Goal: Contribute content: Contribute content

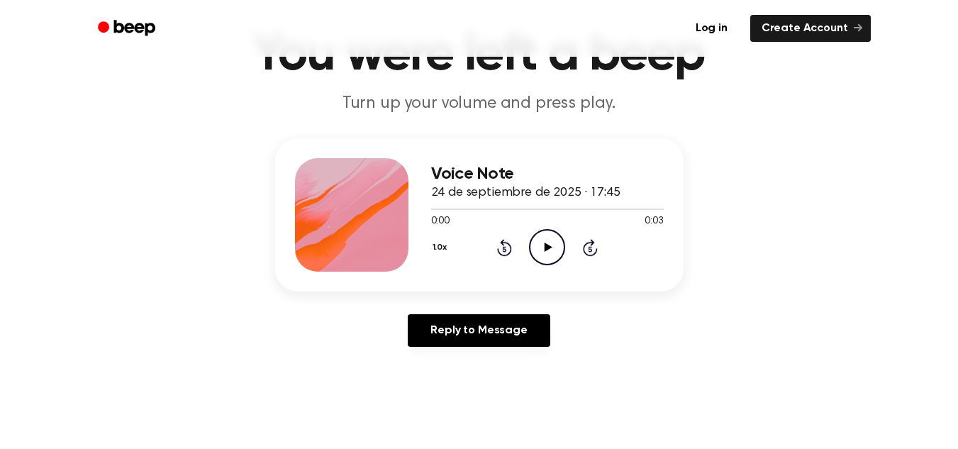
scroll to position [91, 0]
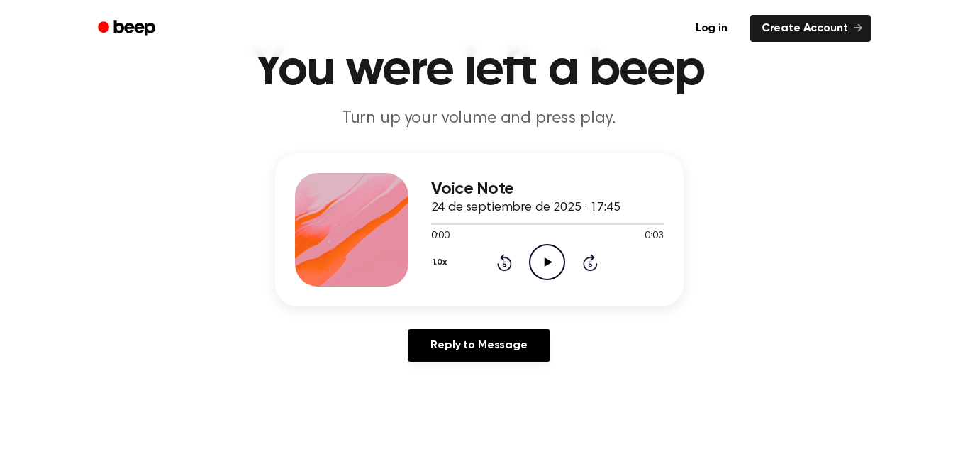
click at [538, 252] on icon "Play Audio" at bounding box center [547, 262] width 36 height 36
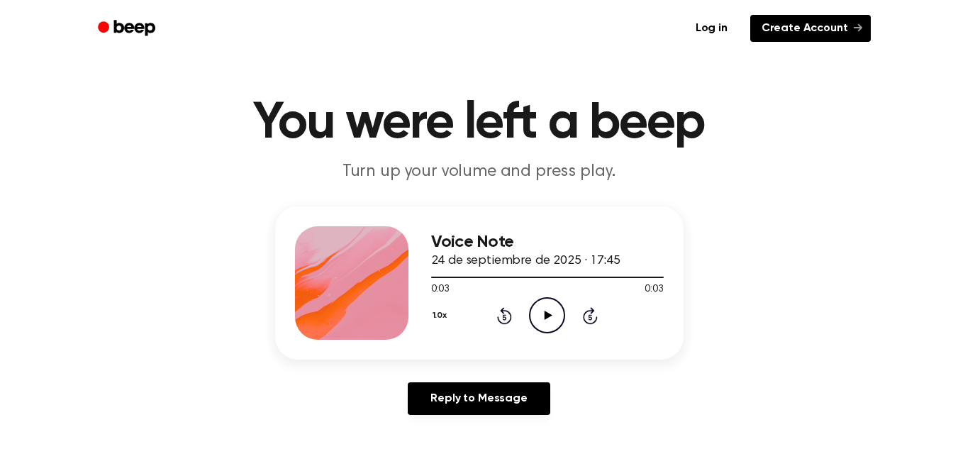
click at [797, 37] on link "Create Account" at bounding box center [810, 28] width 121 height 27
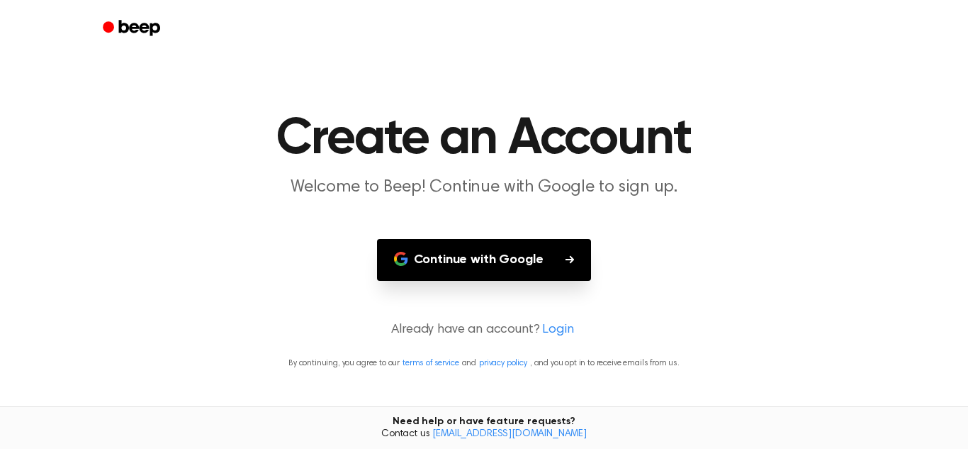
click at [558, 259] on button "Continue with Google" at bounding box center [484, 260] width 215 height 42
click at [735, 349] on main "Create an Account Welcome to Beep! Continue with Google to sign up. Continue wi…" at bounding box center [484, 224] width 968 height 449
click at [506, 265] on button "Continue with Google" at bounding box center [484, 260] width 215 height 42
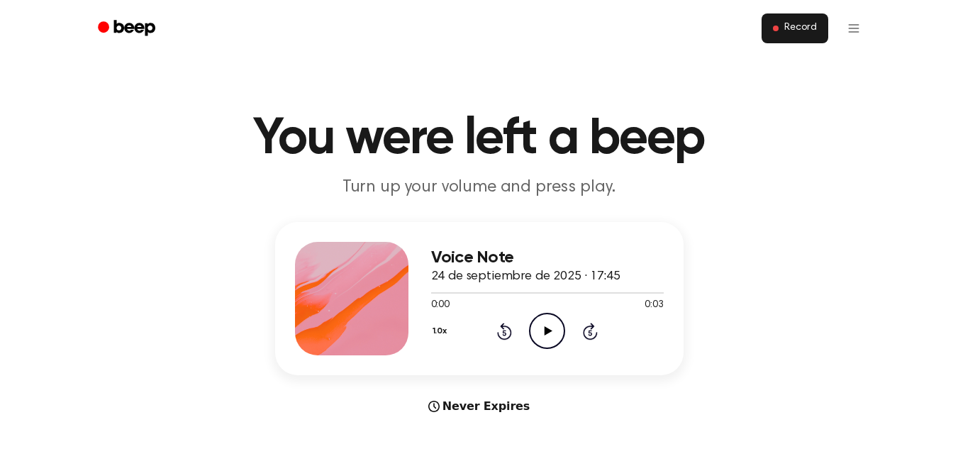
click at [799, 28] on span "Record" at bounding box center [800, 28] width 32 height 13
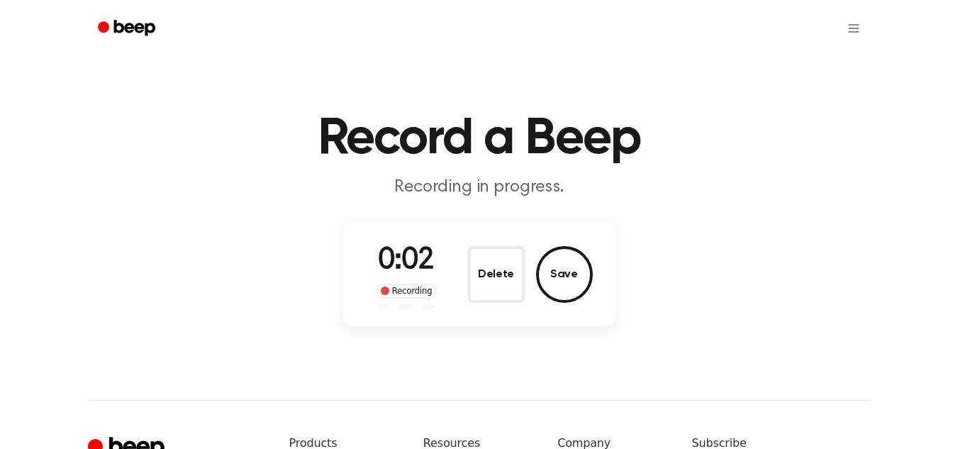
click at [416, 294] on div "Recording" at bounding box center [406, 291] width 59 height 14
click at [503, 263] on button "Delete" at bounding box center [496, 274] width 57 height 57
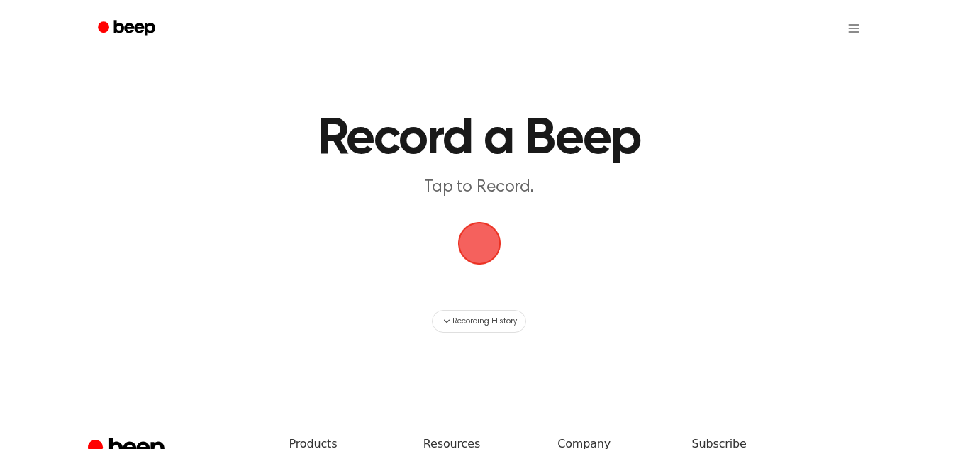
click at [482, 237] on span "button" at bounding box center [479, 243] width 70 height 70
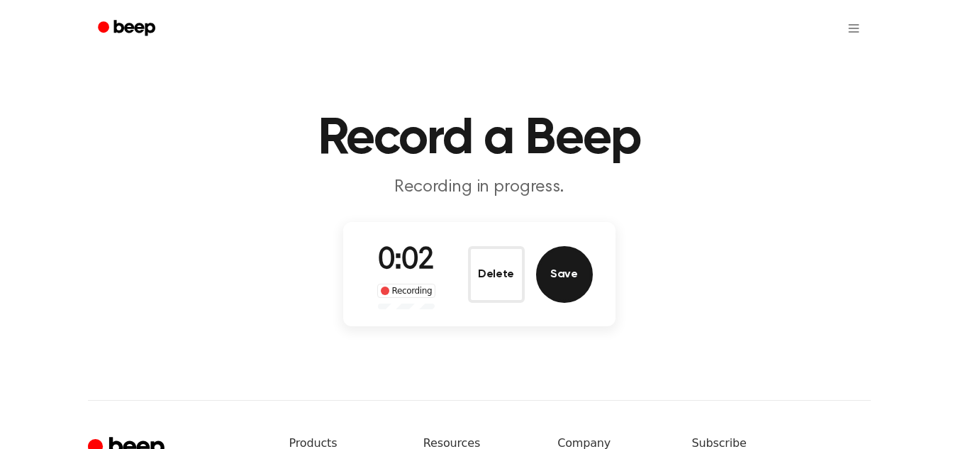
click at [552, 267] on button "Save" at bounding box center [564, 274] width 57 height 57
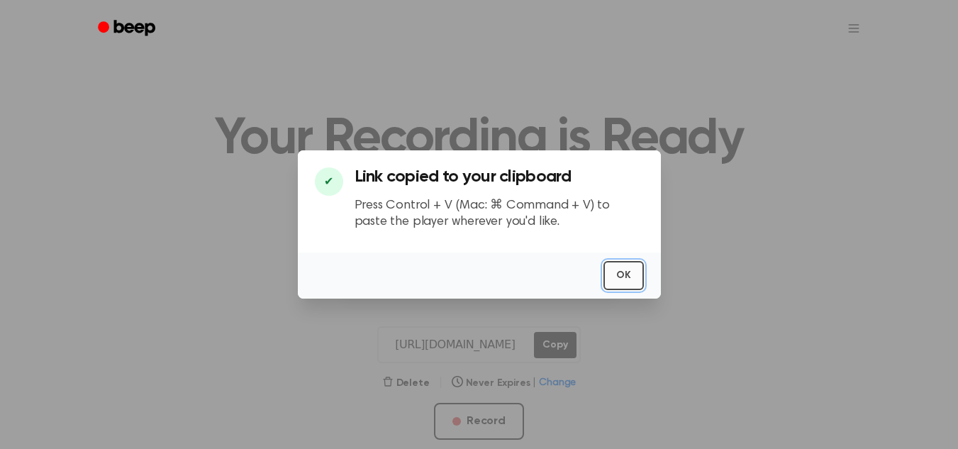
click at [635, 284] on button "OK" at bounding box center [623, 275] width 40 height 29
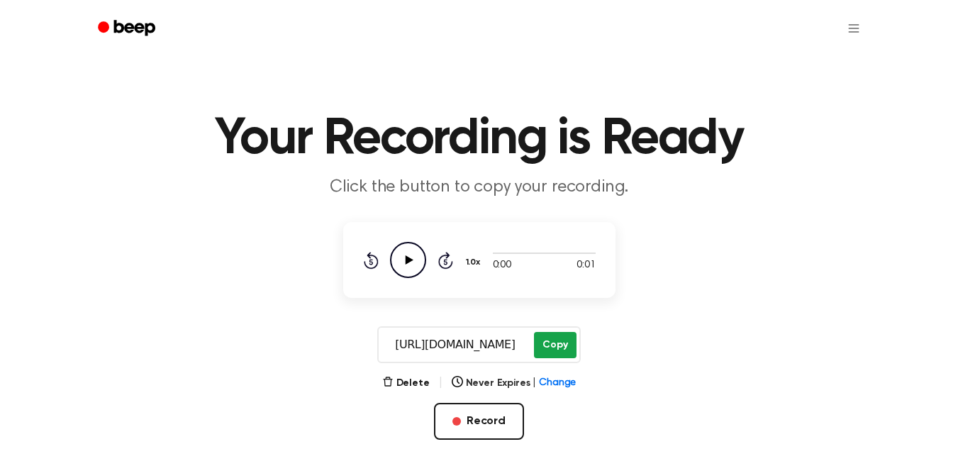
drag, startPoint x: 384, startPoint y: 342, endPoint x: 549, endPoint y: 346, distance: 164.5
click at [549, 346] on div "[URL][DOMAIN_NAME] Copy" at bounding box center [478, 344] width 203 height 37
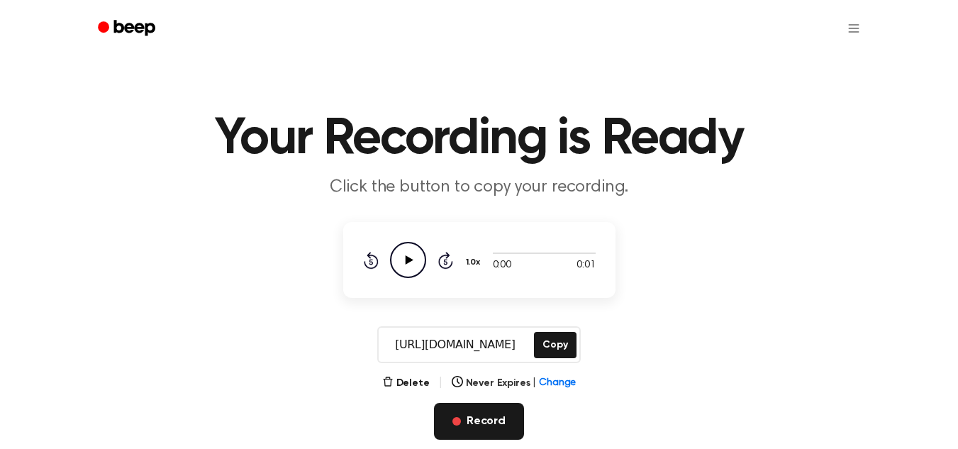
click at [488, 413] on button "Record" at bounding box center [479, 421] width 90 height 37
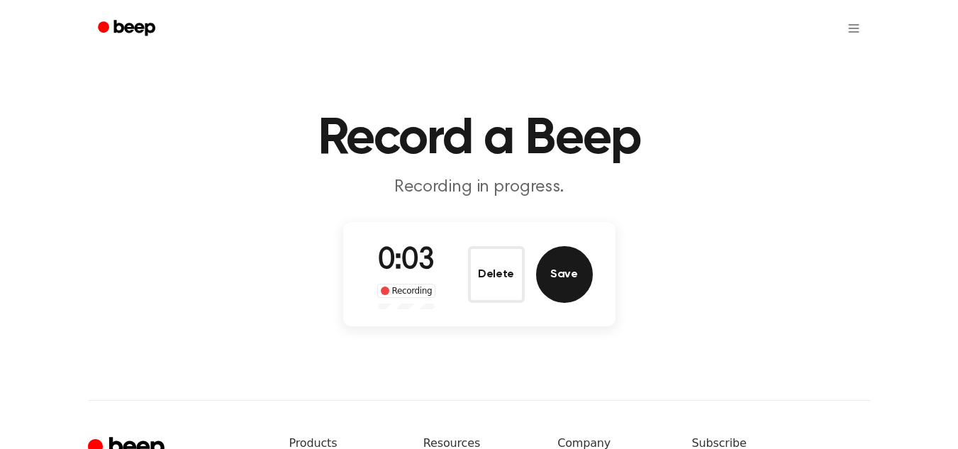
click at [549, 284] on button "Save" at bounding box center [564, 274] width 57 height 57
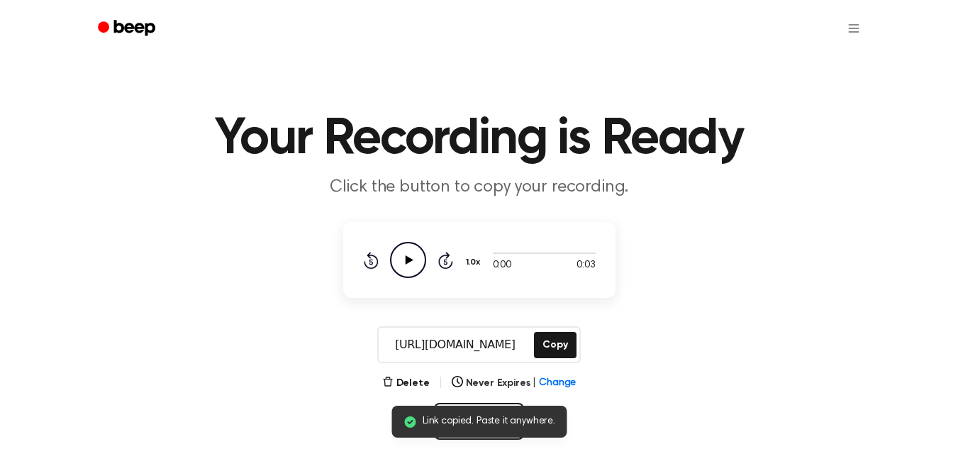
click at [405, 262] on icon "Play Audio" at bounding box center [408, 260] width 36 height 36
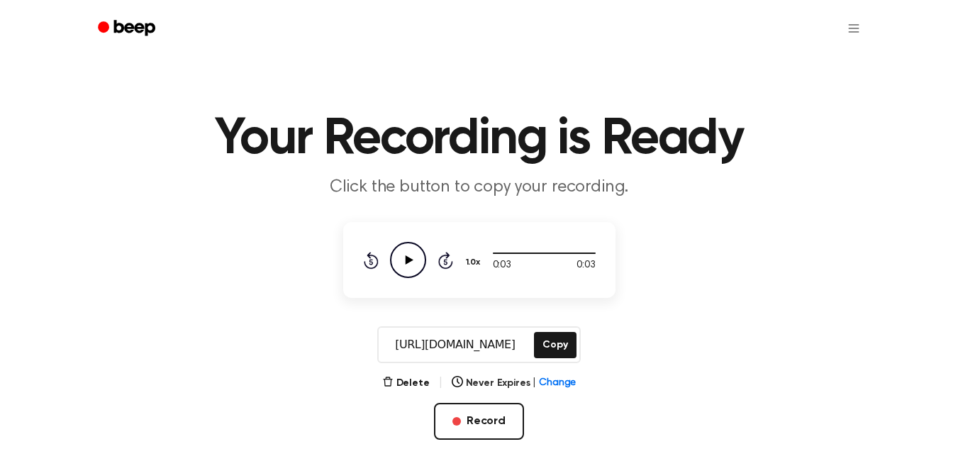
click at [413, 259] on icon "Play Audio" at bounding box center [408, 260] width 36 height 36
click at [483, 423] on button "Record" at bounding box center [479, 421] width 90 height 37
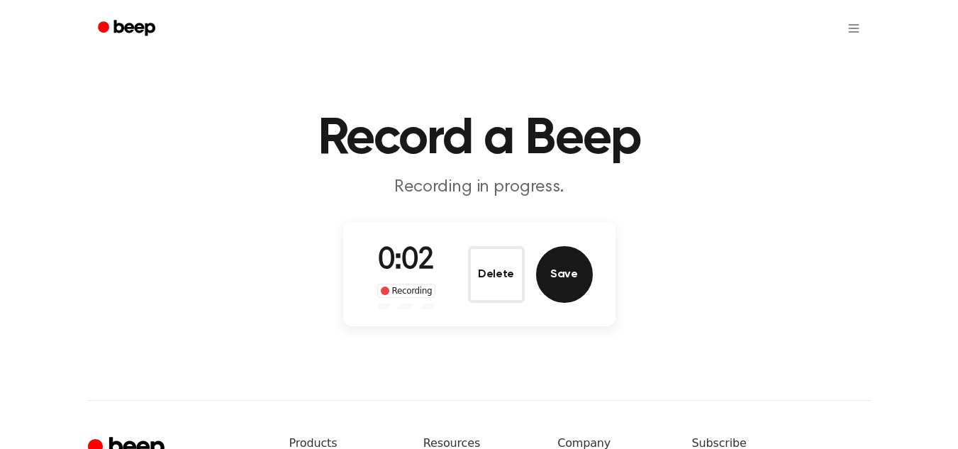
click at [564, 274] on button "Save" at bounding box center [564, 274] width 57 height 57
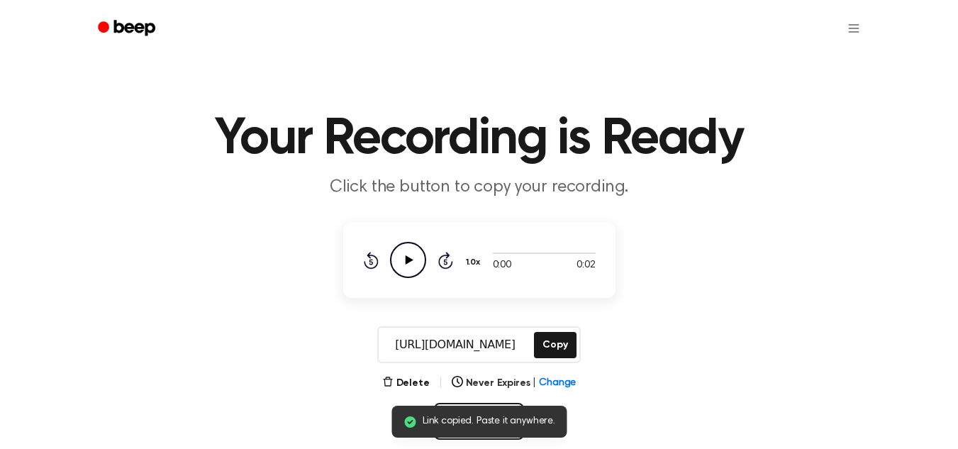
click at [420, 250] on icon "Play Audio" at bounding box center [408, 260] width 36 height 36
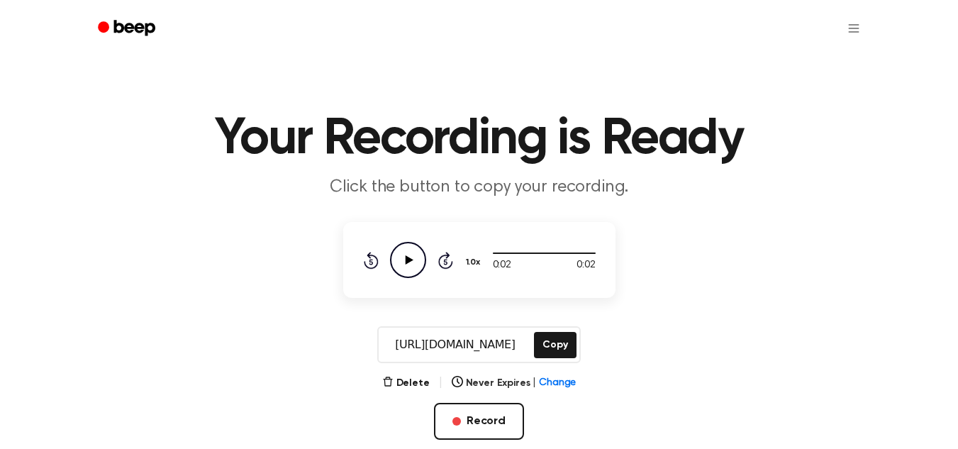
drag, startPoint x: 378, startPoint y: 340, endPoint x: 528, endPoint y: 344, distance: 150.3
click at [528, 344] on div "[URL][DOMAIN_NAME] Copy" at bounding box center [478, 344] width 203 height 37
click at [497, 423] on button "Record" at bounding box center [479, 421] width 90 height 37
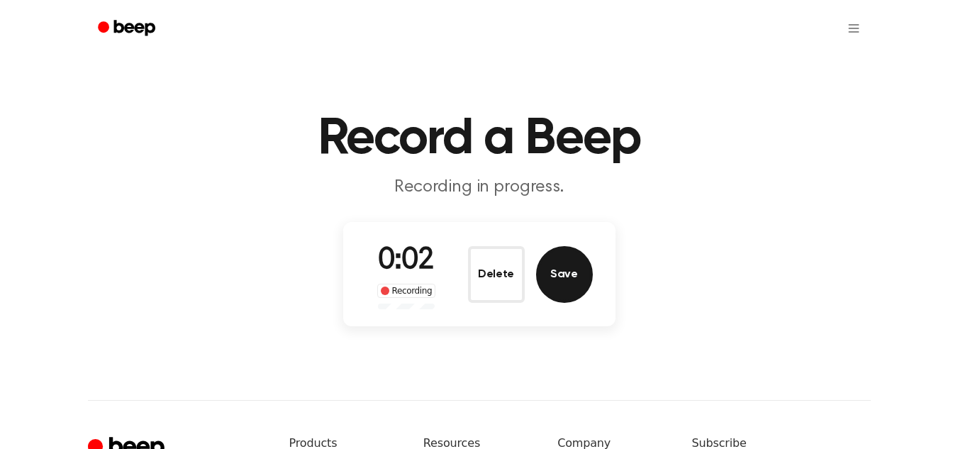
click at [564, 267] on button "Save" at bounding box center [564, 274] width 57 height 57
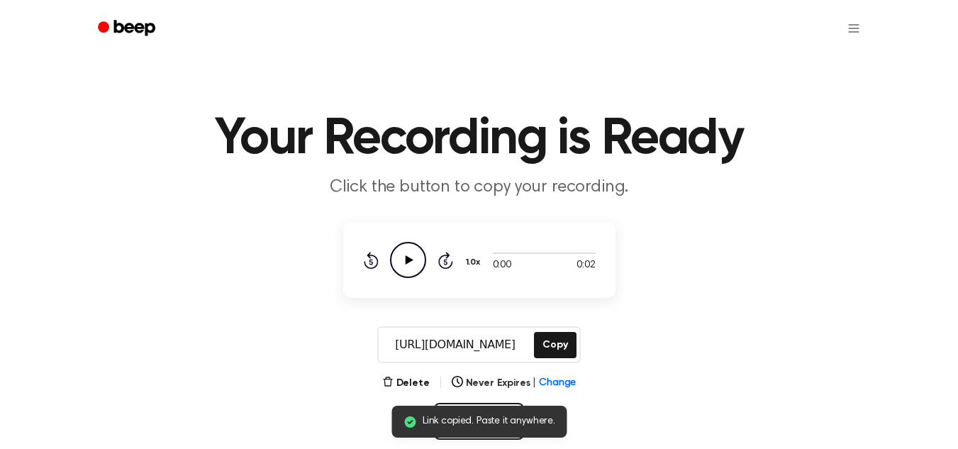
click at [402, 264] on icon "Play Audio" at bounding box center [408, 260] width 36 height 36
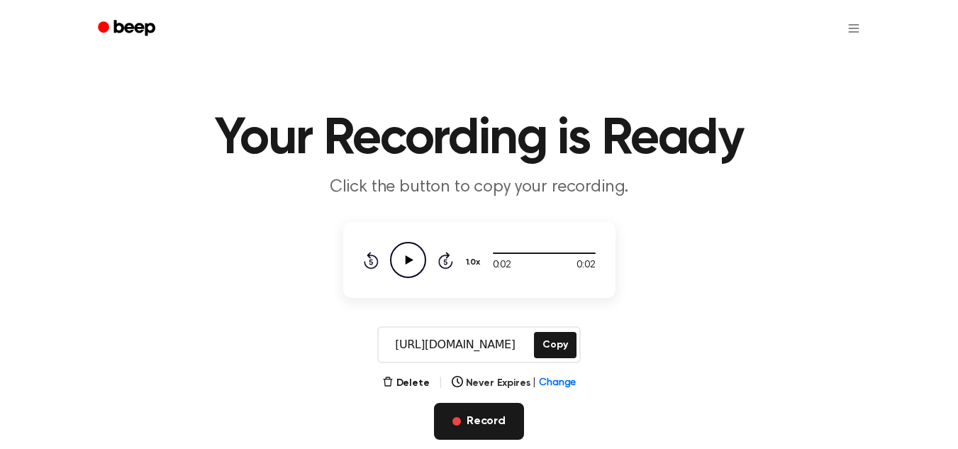
click at [486, 415] on button "Record" at bounding box center [479, 421] width 90 height 37
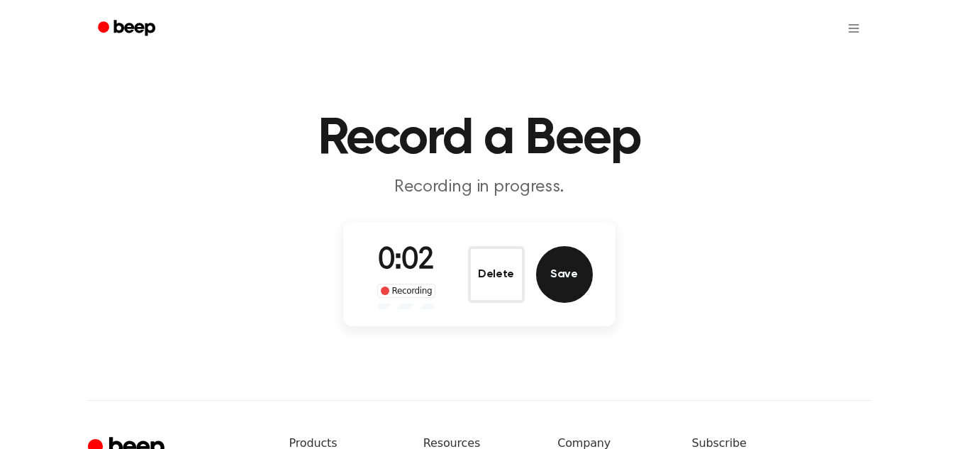
click at [577, 265] on button "Save" at bounding box center [564, 274] width 57 height 57
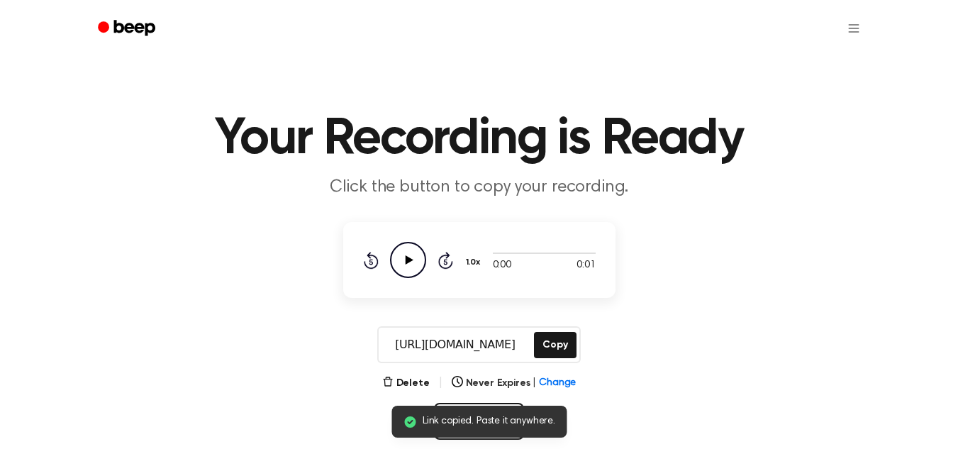
click at [398, 262] on icon "Play Audio" at bounding box center [408, 260] width 36 height 36
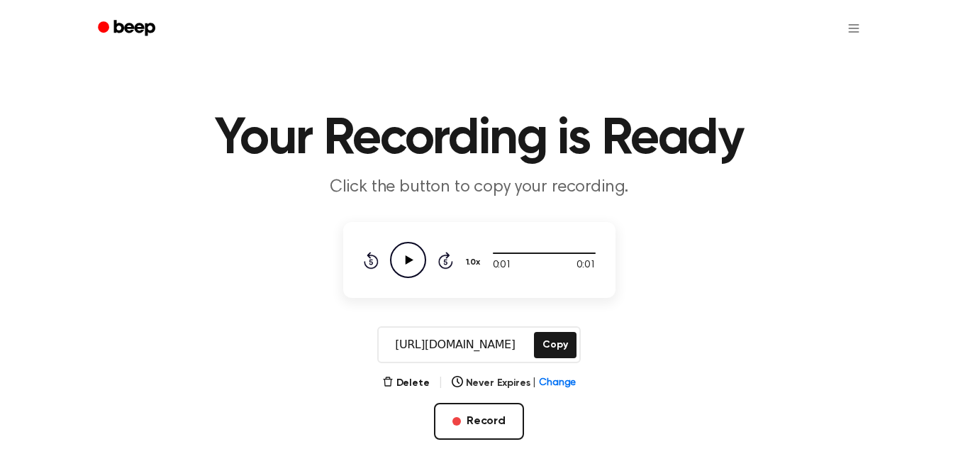
drag, startPoint x: 384, startPoint y: 343, endPoint x: 525, endPoint y: 343, distance: 141.1
click at [525, 343] on input "[URL][DOMAIN_NAME]" at bounding box center [455, 345] width 152 height 34
click at [492, 408] on button "Record" at bounding box center [479, 421] width 90 height 37
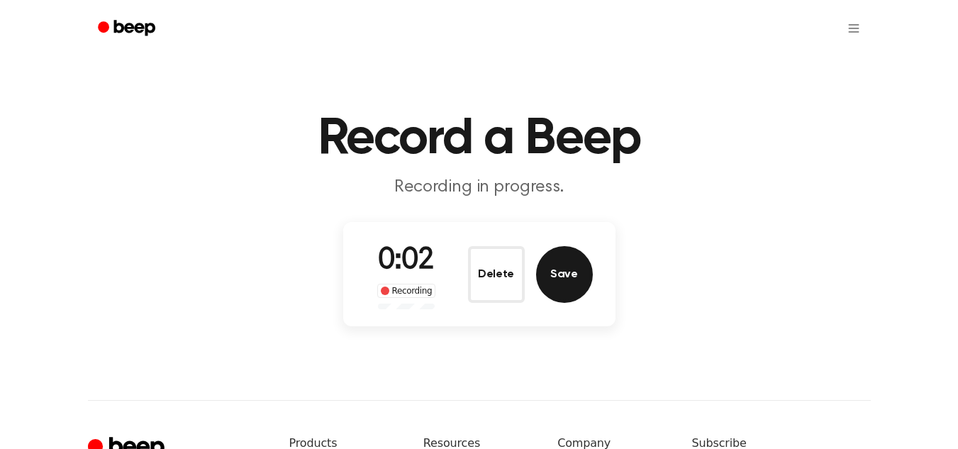
click at [564, 272] on button "Save" at bounding box center [564, 274] width 57 height 57
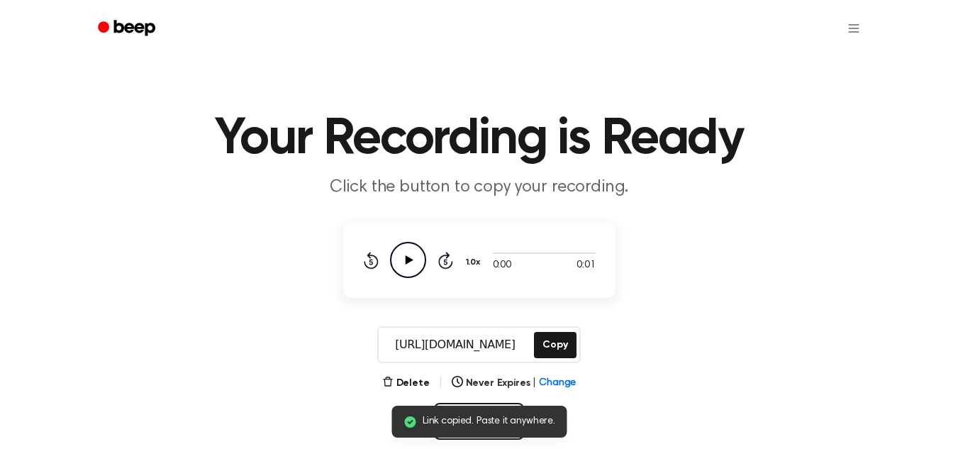
click at [415, 253] on icon "Play Audio" at bounding box center [408, 260] width 36 height 36
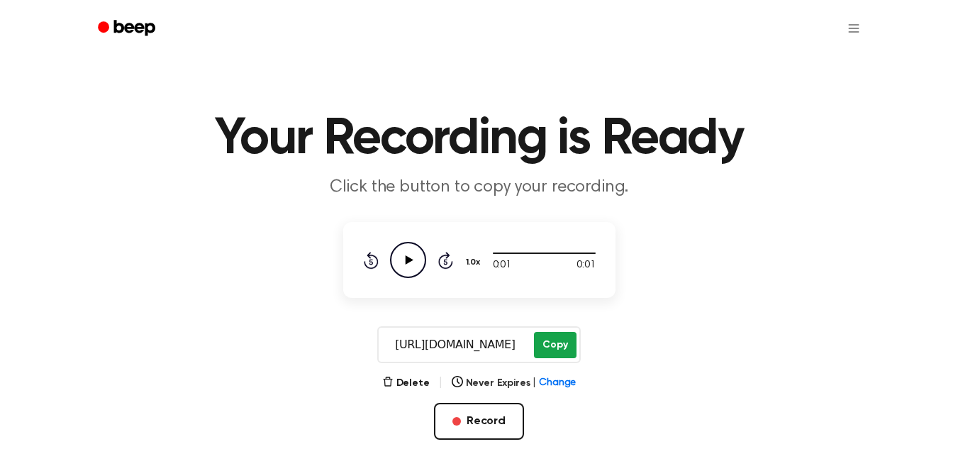
drag, startPoint x: 386, startPoint y: 345, endPoint x: 537, endPoint y: 345, distance: 151.7
click at [537, 345] on div "[URL][DOMAIN_NAME] Copy" at bounding box center [478, 344] width 203 height 37
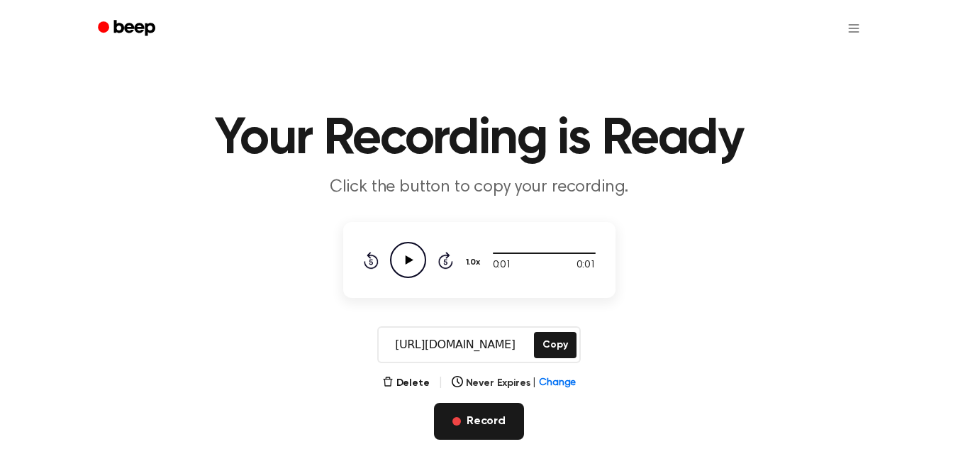
click at [508, 422] on button "Record" at bounding box center [479, 421] width 90 height 37
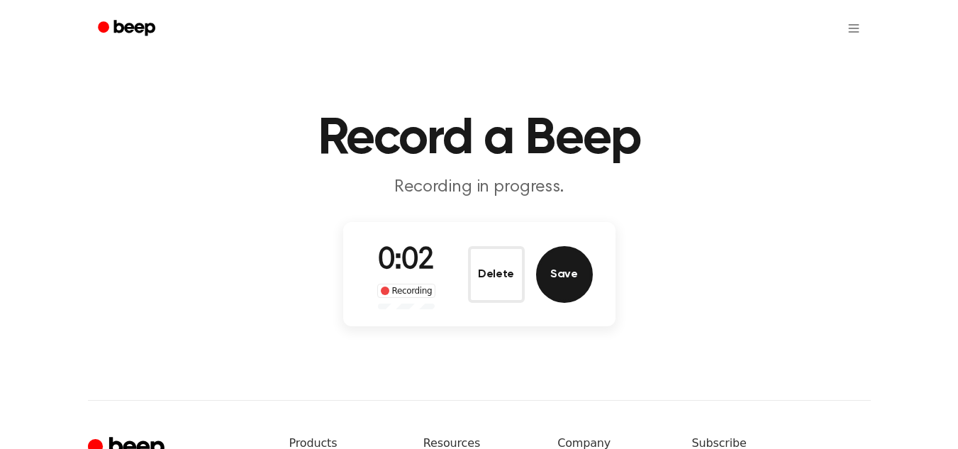
click at [586, 259] on button "Save" at bounding box center [564, 274] width 57 height 57
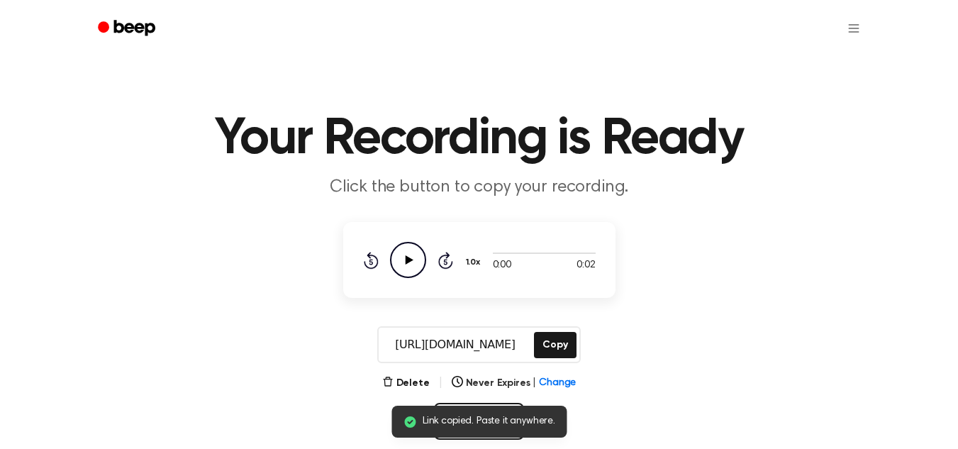
click at [394, 266] on icon "Play Audio" at bounding box center [408, 260] width 36 height 36
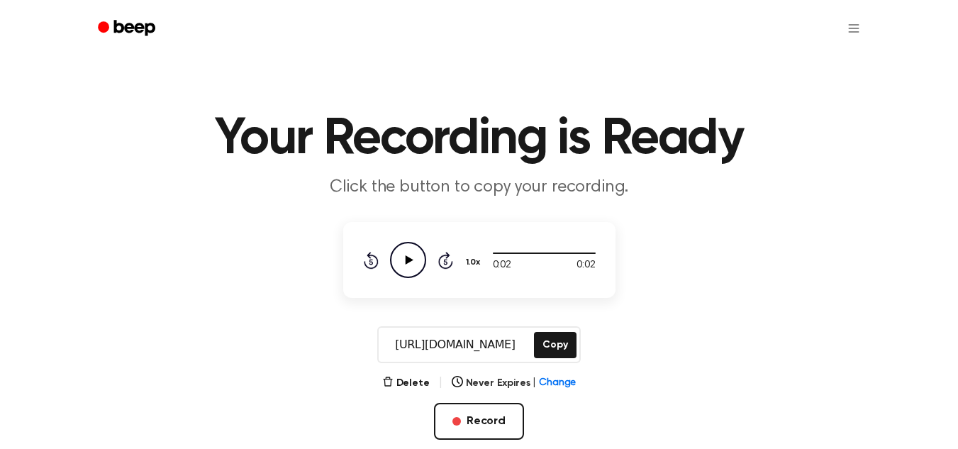
drag, startPoint x: 383, startPoint y: 350, endPoint x: 525, endPoint y: 350, distance: 142.5
click at [525, 350] on input "[URL][DOMAIN_NAME]" at bounding box center [455, 345] width 152 height 34
click at [477, 432] on button "Record" at bounding box center [479, 421] width 90 height 37
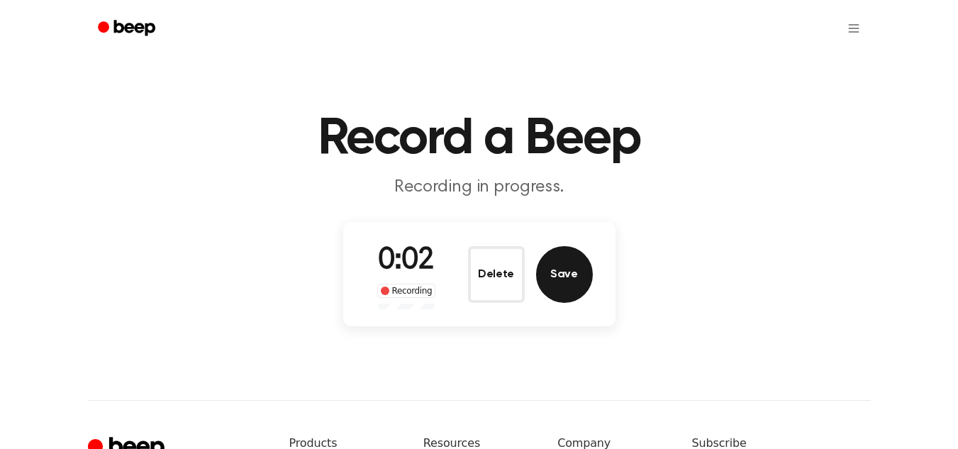
click at [556, 274] on button "Save" at bounding box center [564, 274] width 57 height 57
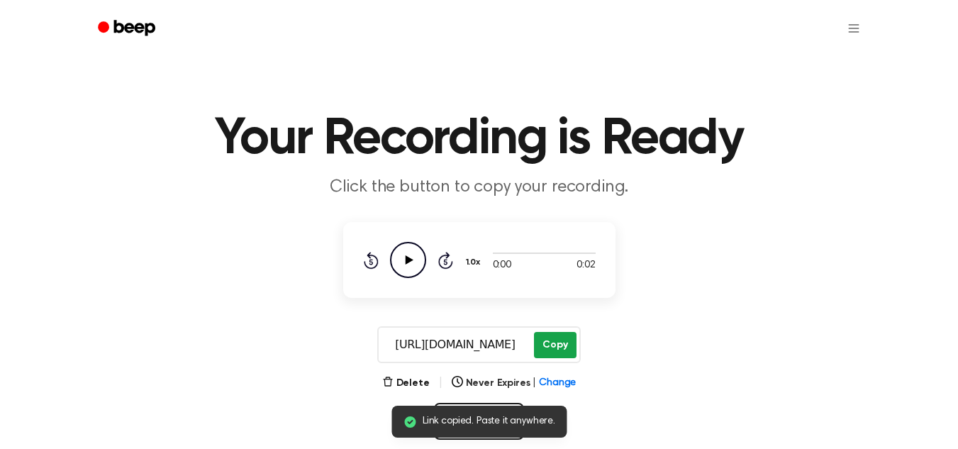
drag, startPoint x: 386, startPoint y: 344, endPoint x: 535, endPoint y: 347, distance: 149.6
click at [535, 347] on div "[URL][DOMAIN_NAME] Copy" at bounding box center [478, 344] width 203 height 37
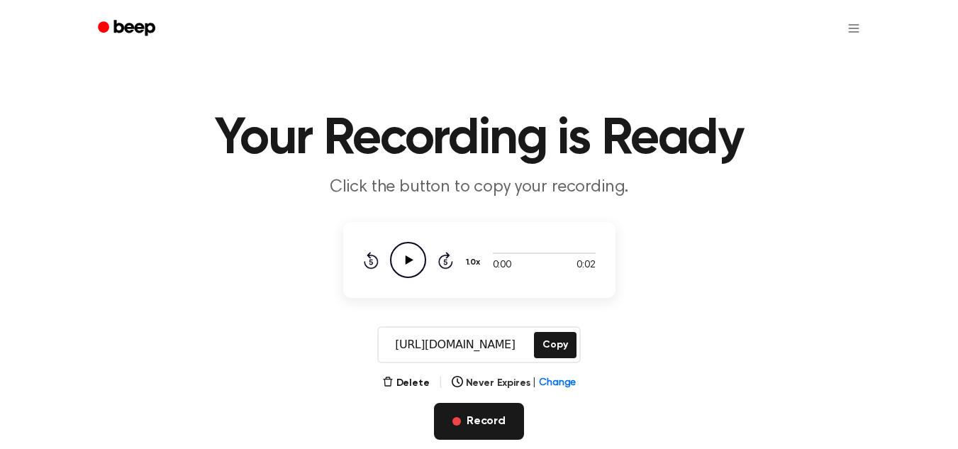
click at [475, 418] on button "Record" at bounding box center [479, 421] width 90 height 37
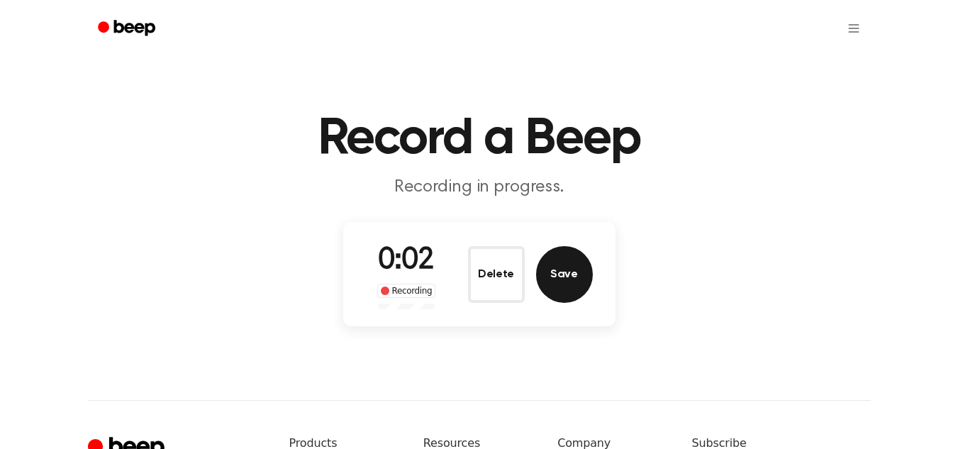
click at [552, 279] on button "Save" at bounding box center [564, 274] width 57 height 57
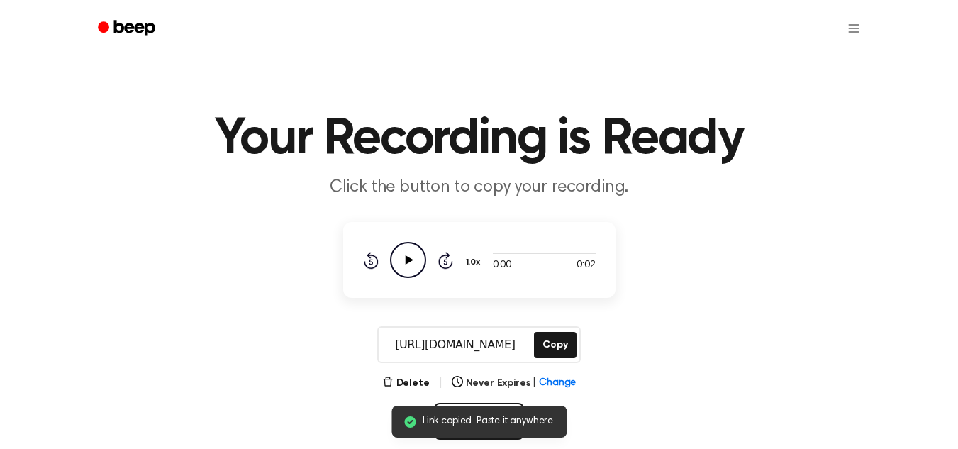
drag, startPoint x: 385, startPoint y: 338, endPoint x: 540, endPoint y: 326, distance: 155.0
click at [540, 326] on div "[URL][DOMAIN_NAME] Copy" at bounding box center [478, 344] width 203 height 37
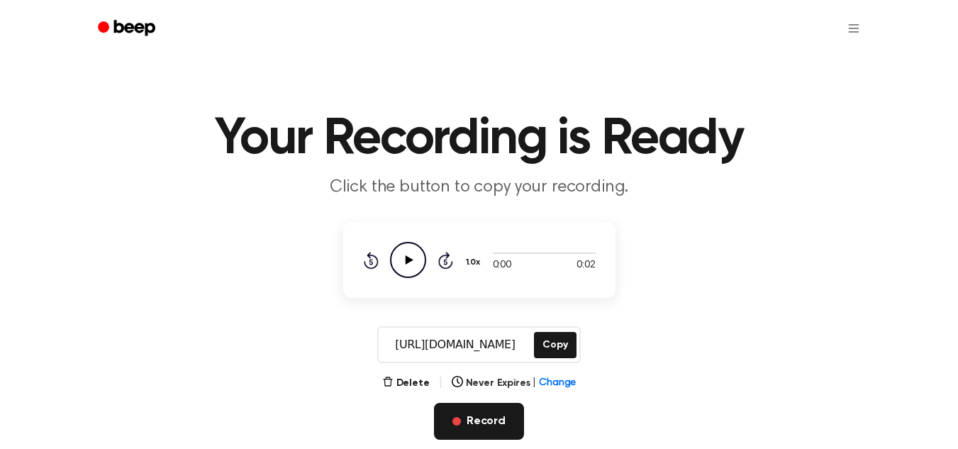
click at [474, 423] on button "Record" at bounding box center [479, 421] width 90 height 37
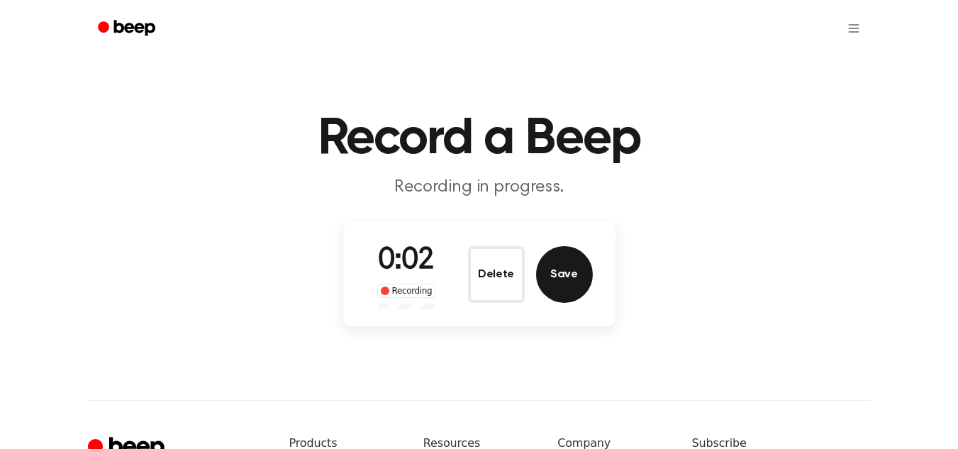
click at [555, 274] on button "Save" at bounding box center [564, 274] width 57 height 57
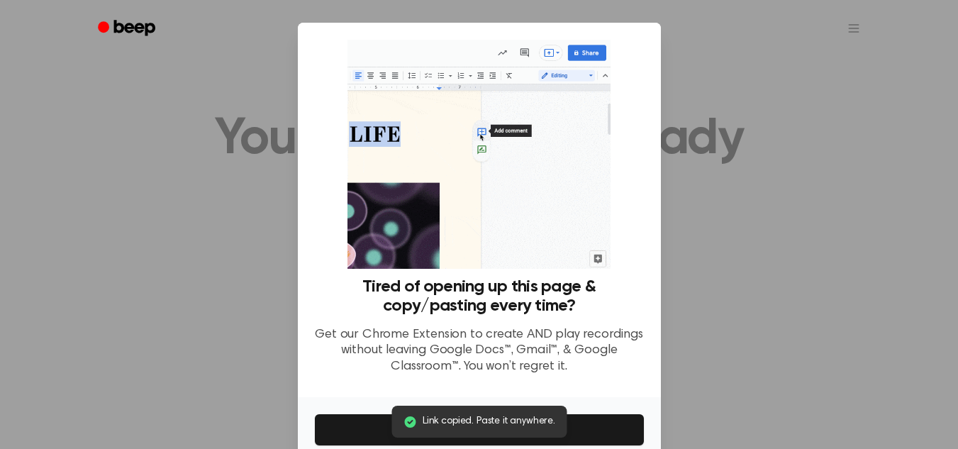
click at [817, 94] on div at bounding box center [479, 224] width 958 height 449
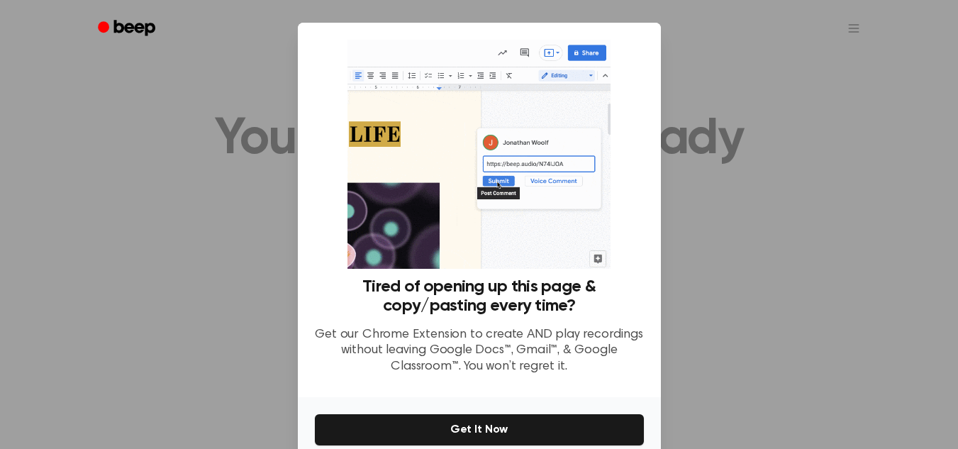
click at [737, 121] on div at bounding box center [479, 224] width 958 height 449
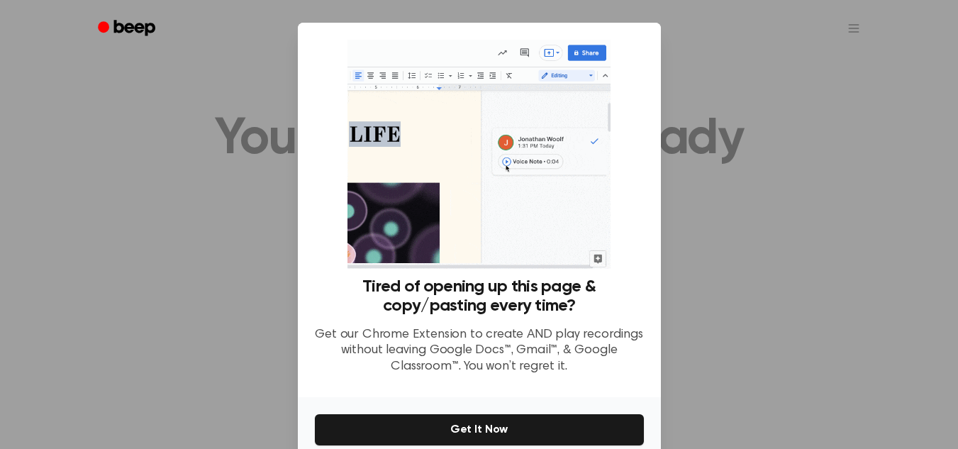
click at [730, 308] on div at bounding box center [479, 224] width 958 height 449
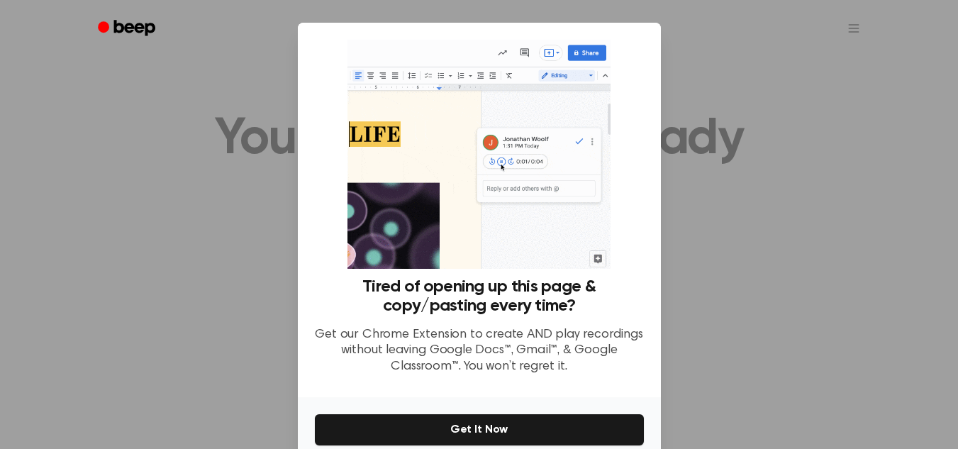
click at [730, 308] on div at bounding box center [479, 224] width 958 height 449
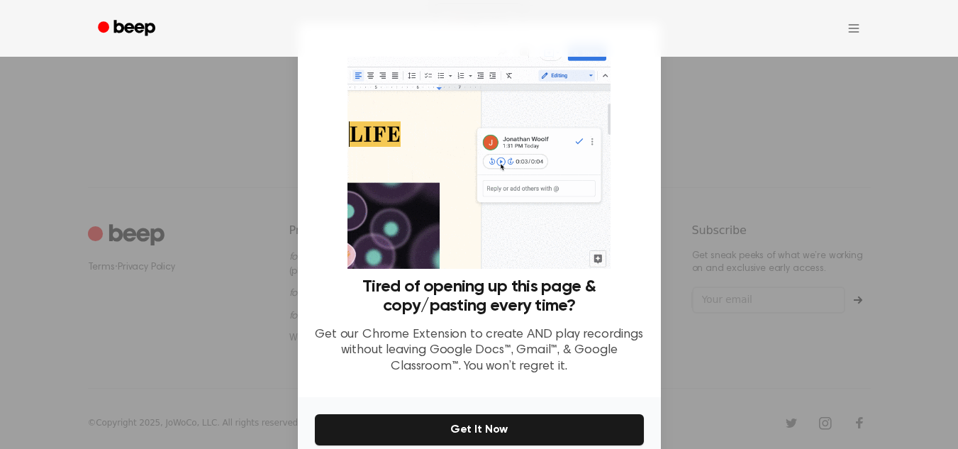
scroll to position [404, 0]
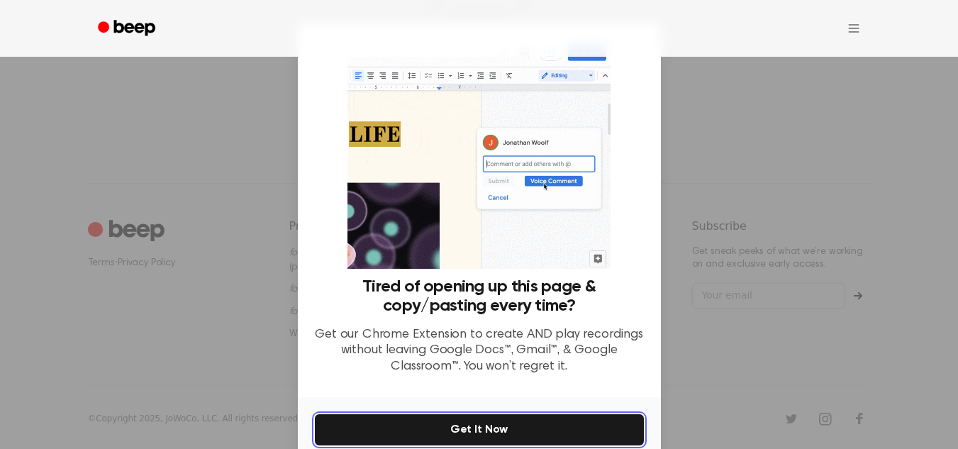
click at [455, 428] on button "Get It Now" at bounding box center [479, 429] width 329 height 31
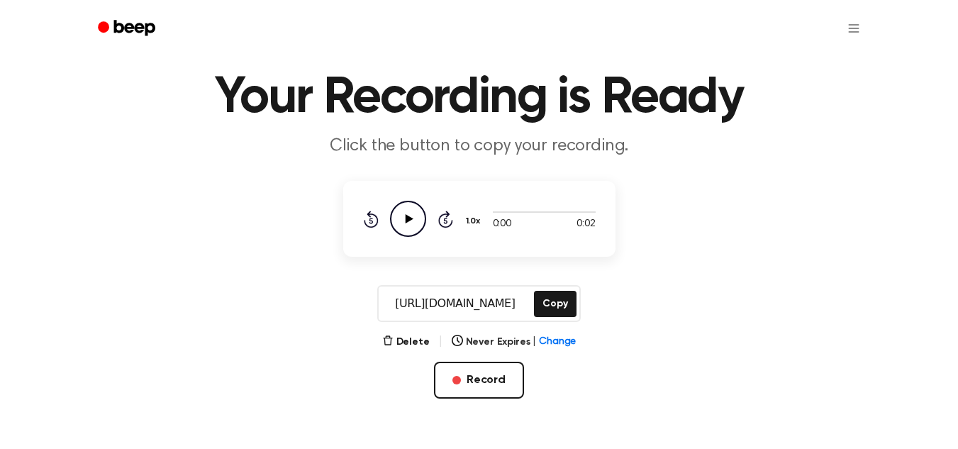
scroll to position [0, 0]
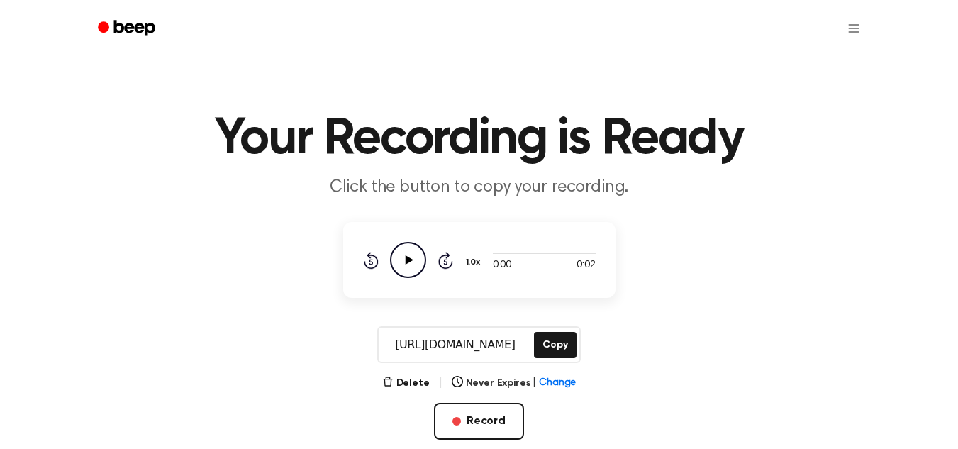
click at [412, 274] on icon "Play Audio" at bounding box center [408, 260] width 36 height 36
click at [496, 428] on button "Record" at bounding box center [479, 421] width 90 height 37
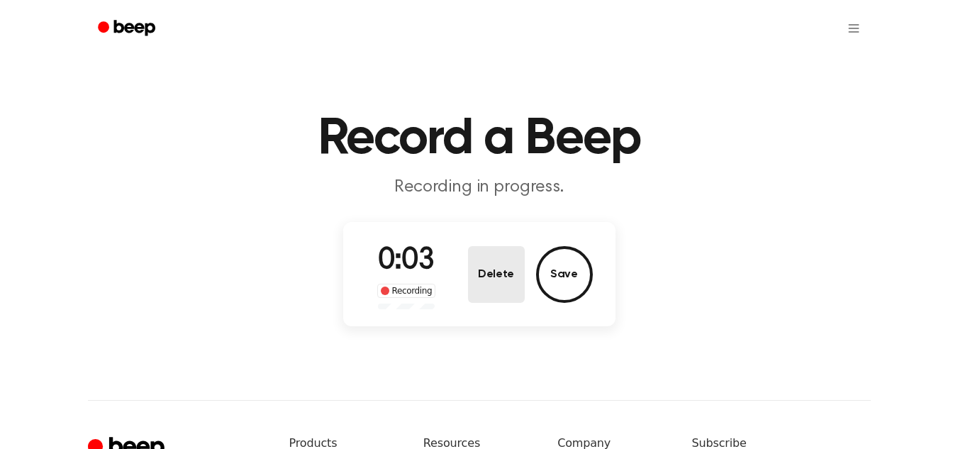
click at [499, 265] on button "Delete" at bounding box center [496, 274] width 57 height 57
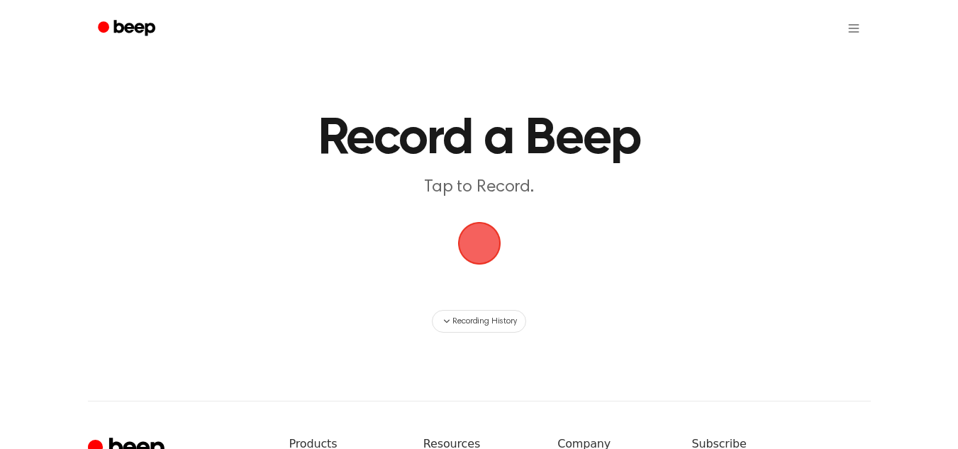
click at [490, 255] on span "button" at bounding box center [479, 242] width 69 height 69
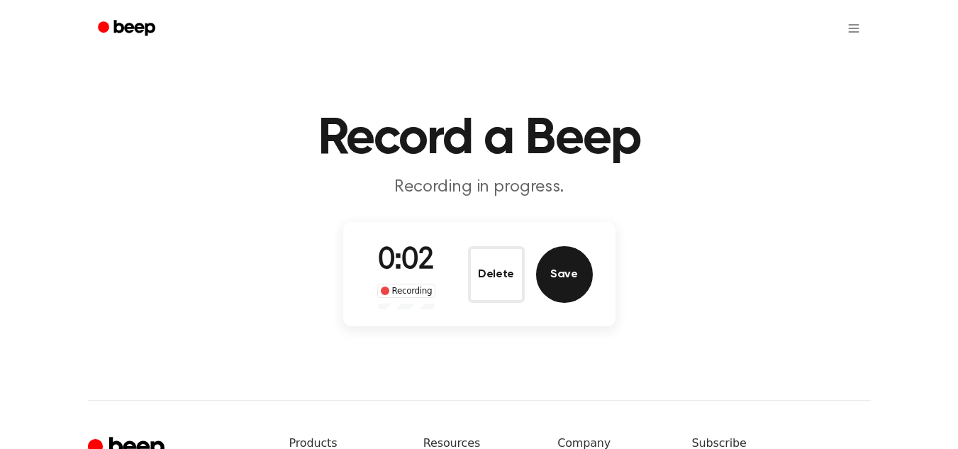
click at [578, 279] on button "Save" at bounding box center [564, 274] width 57 height 57
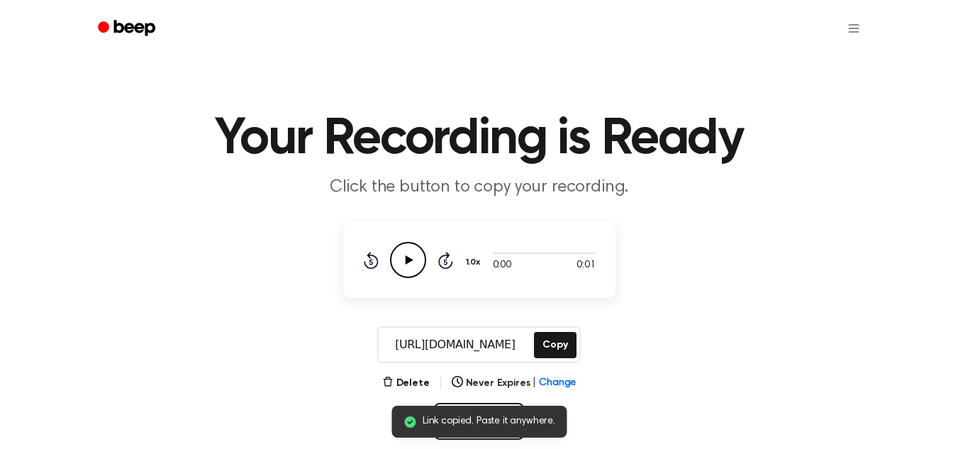
click at [417, 267] on icon "Play Audio" at bounding box center [408, 260] width 36 height 36
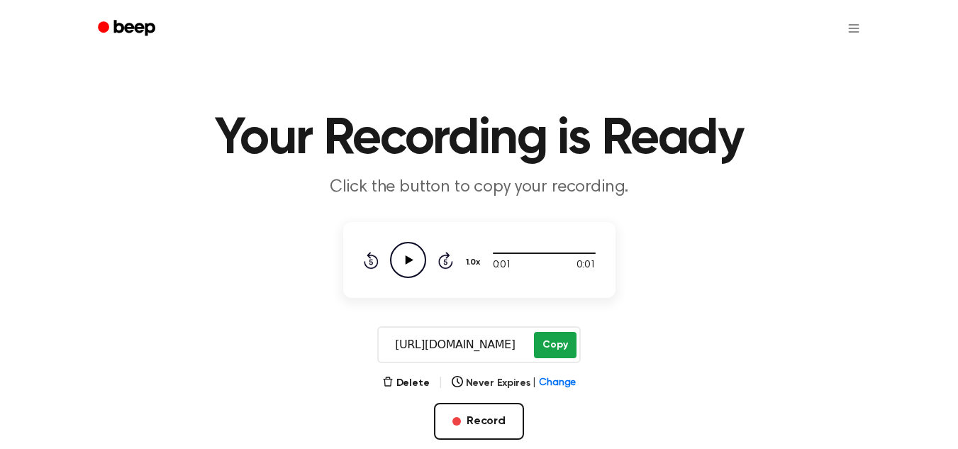
drag, startPoint x: 385, startPoint y: 350, endPoint x: 544, endPoint y: 352, distance: 159.5
click at [544, 352] on div "[URL][DOMAIN_NAME] Copy" at bounding box center [478, 344] width 203 height 37
click at [405, 257] on icon "Play Audio" at bounding box center [408, 260] width 36 height 36
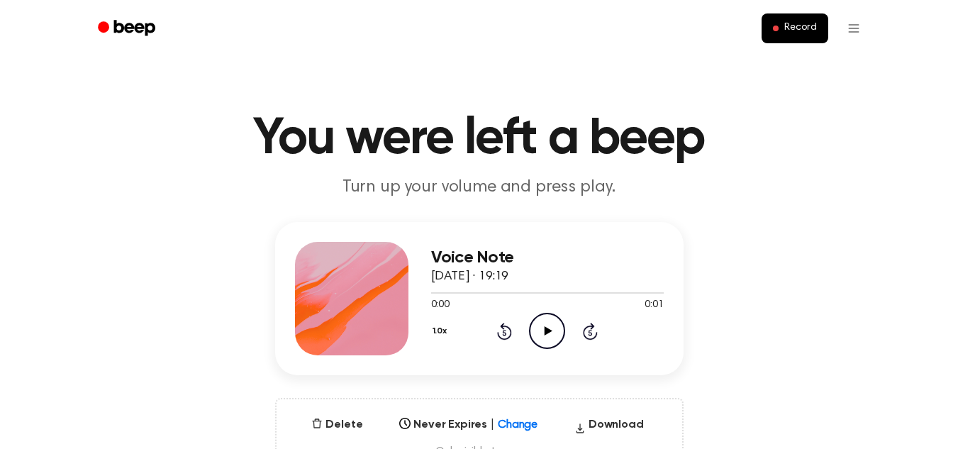
click at [541, 328] on icon "Play Audio" at bounding box center [547, 331] width 36 height 36
click at [542, 323] on icon "Play Audio" at bounding box center [547, 331] width 36 height 36
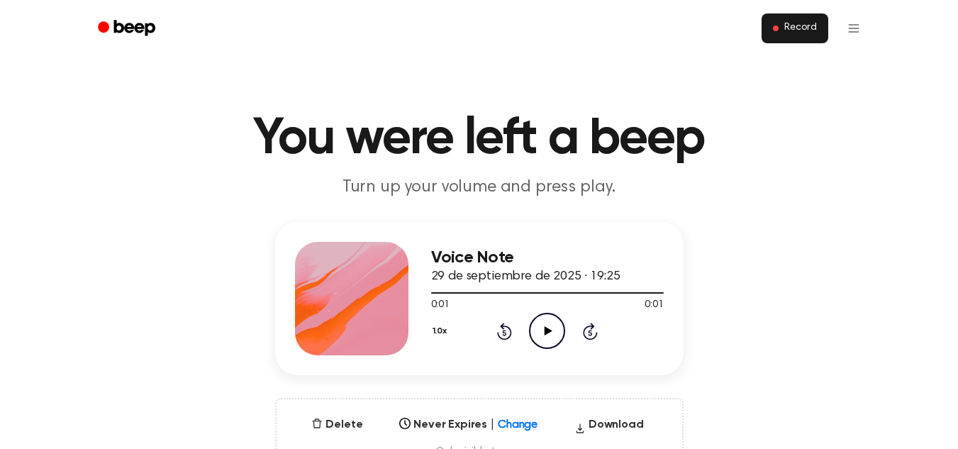
click at [790, 30] on span "Record" at bounding box center [800, 28] width 32 height 13
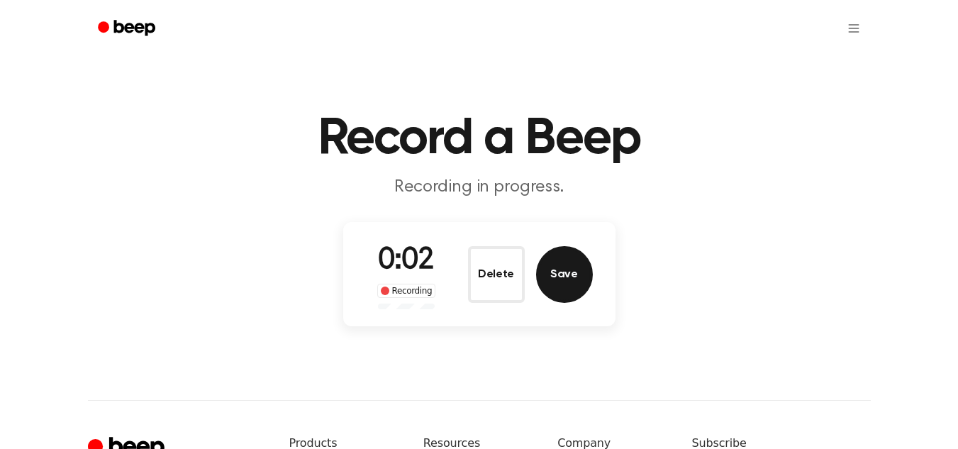
click at [575, 272] on button "Save" at bounding box center [564, 274] width 57 height 57
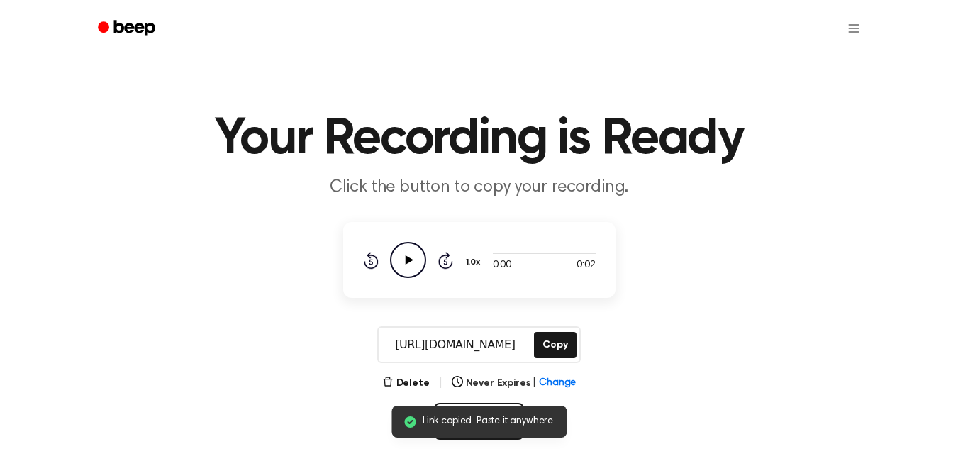
click at [408, 261] on icon at bounding box center [409, 259] width 8 height 9
drag, startPoint x: 381, startPoint y: 343, endPoint x: 521, endPoint y: 340, distance: 140.4
click at [521, 340] on input "https://beep.audio/5xgoo6k" at bounding box center [455, 345] width 152 height 34
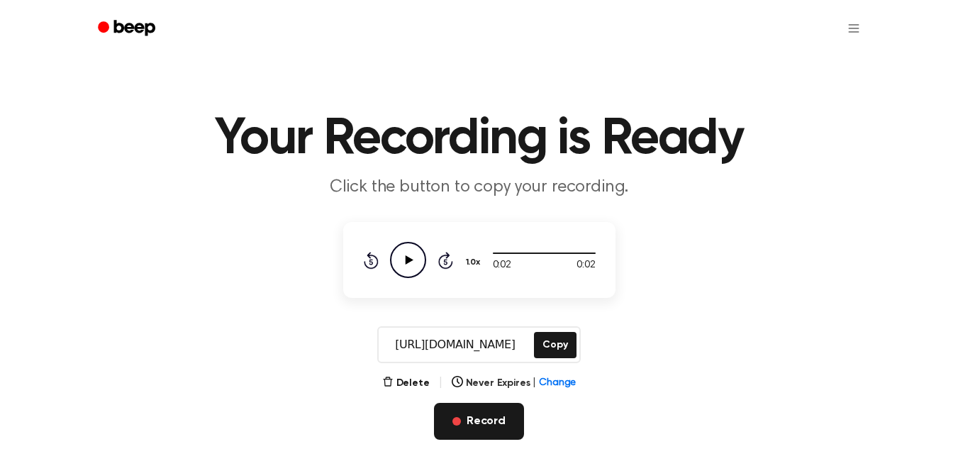
click at [498, 425] on button "Record" at bounding box center [479, 421] width 90 height 37
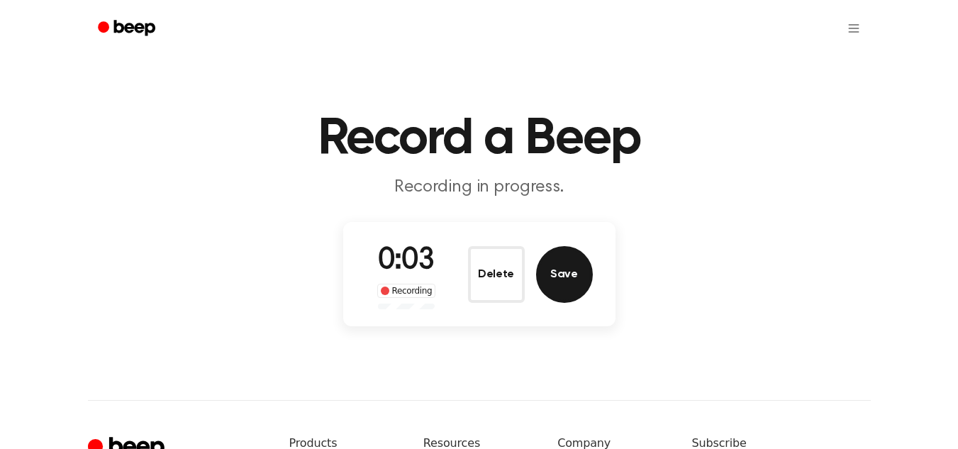
click at [572, 267] on button "Save" at bounding box center [564, 274] width 57 height 57
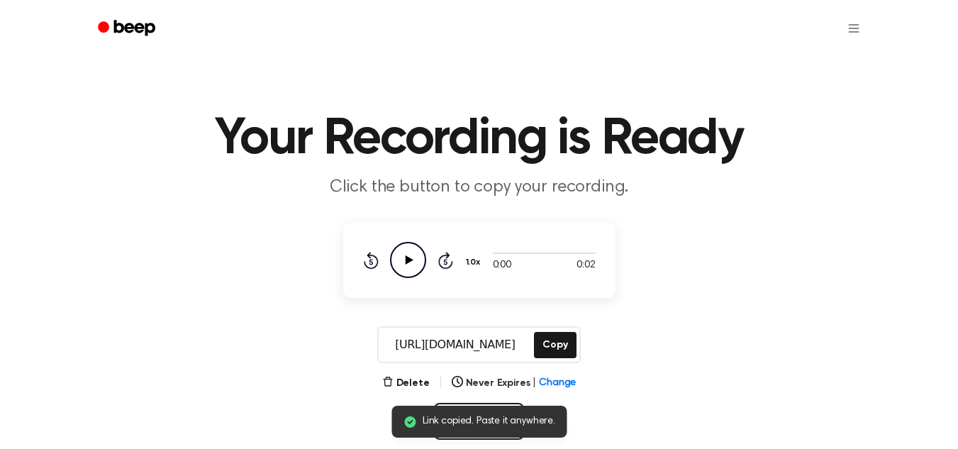
click at [405, 244] on icon "Play Audio" at bounding box center [408, 260] width 36 height 36
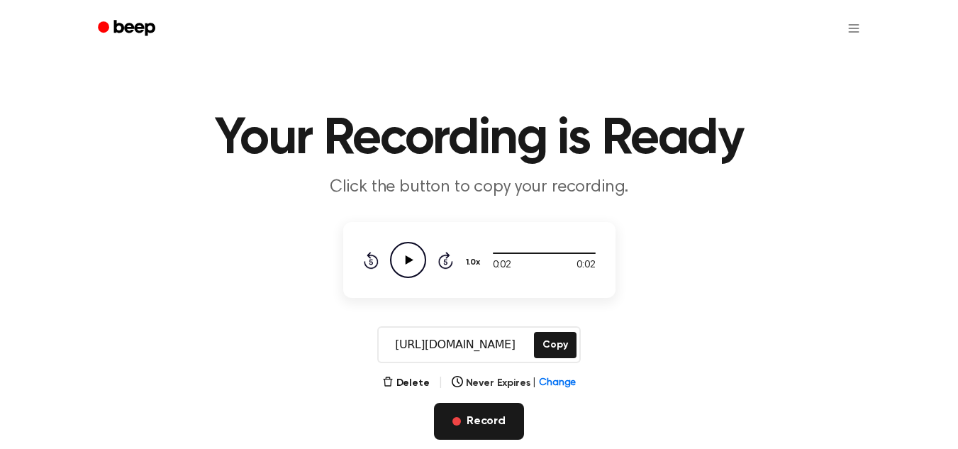
click at [471, 437] on button "Record" at bounding box center [479, 421] width 90 height 37
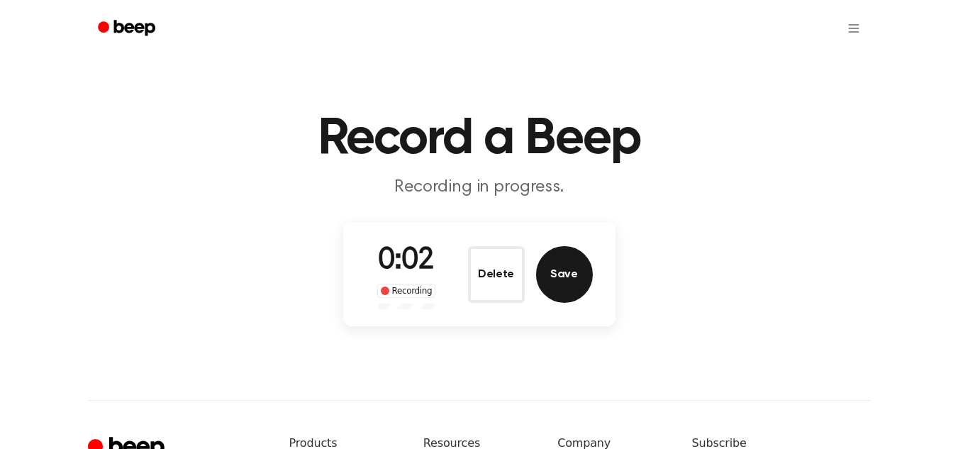
click at [566, 287] on button "Save" at bounding box center [564, 274] width 57 height 57
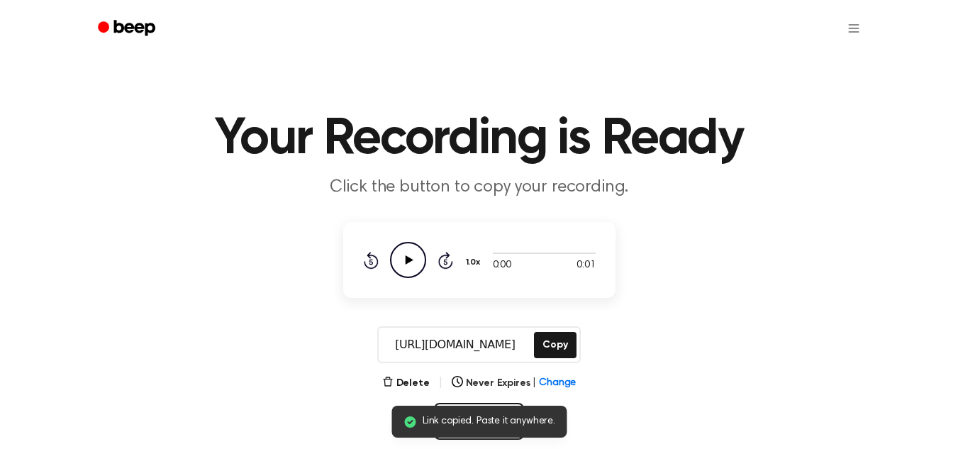
drag, startPoint x: 386, startPoint y: 344, endPoint x: 527, endPoint y: 350, distance: 141.2
click at [527, 350] on input "https://beep.audio/ebHCsug" at bounding box center [455, 345] width 152 height 34
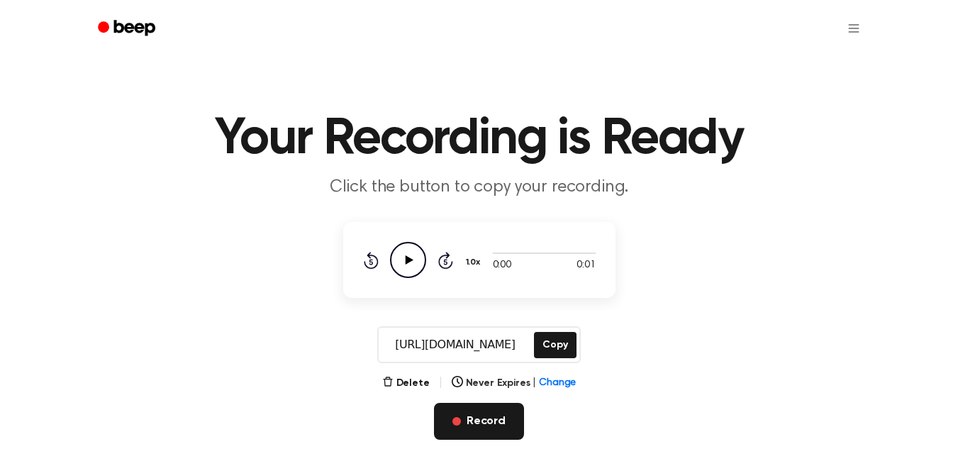
click at [480, 407] on button "Record" at bounding box center [479, 421] width 90 height 37
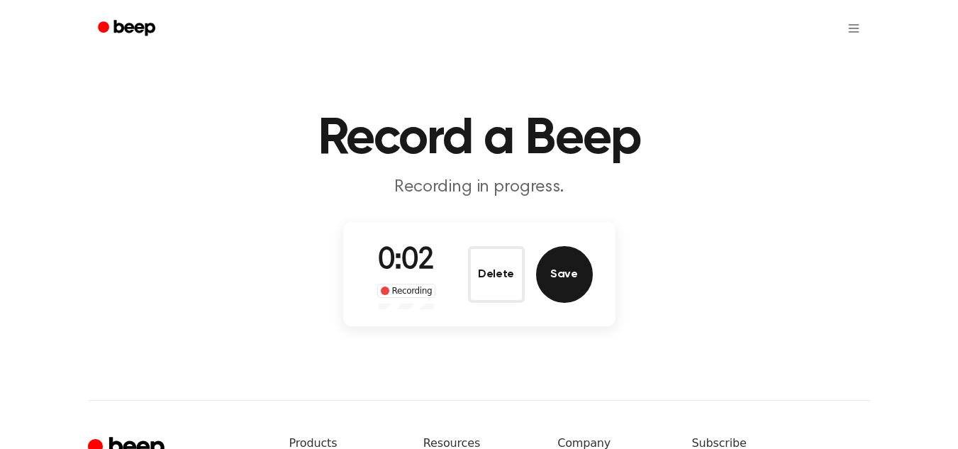
click at [554, 284] on button "Save" at bounding box center [564, 274] width 57 height 57
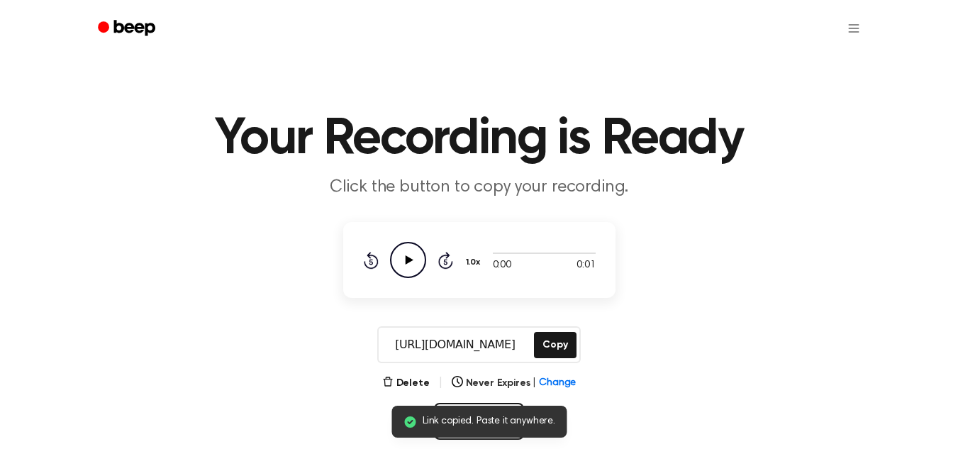
drag, startPoint x: 384, startPoint y: 339, endPoint x: 532, endPoint y: 342, distance: 147.5
click at [531, 342] on input "https://beep.audio/pzrYXeq" at bounding box center [455, 345] width 152 height 34
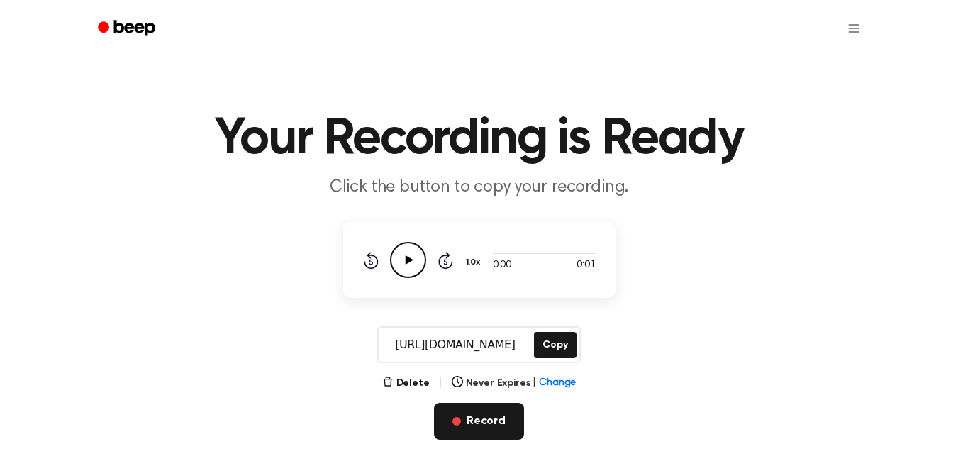
click at [480, 415] on button "Record" at bounding box center [479, 421] width 90 height 37
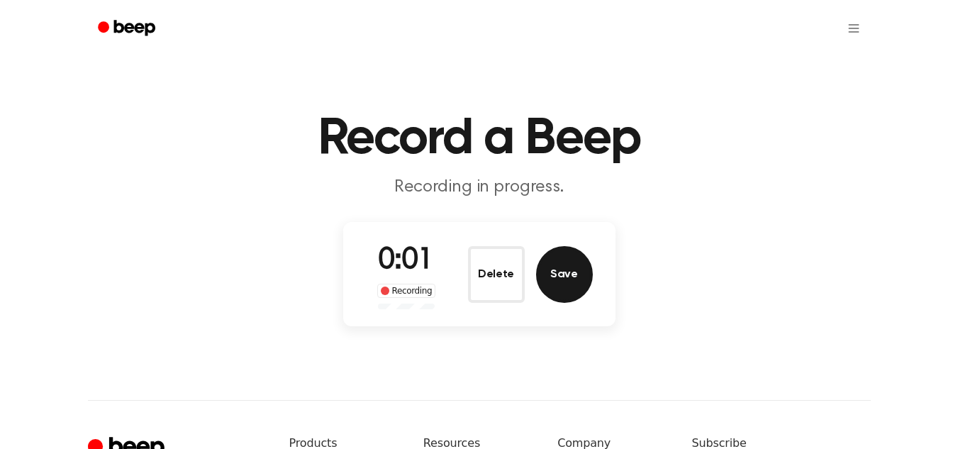
click at [583, 274] on button "Save" at bounding box center [564, 274] width 57 height 57
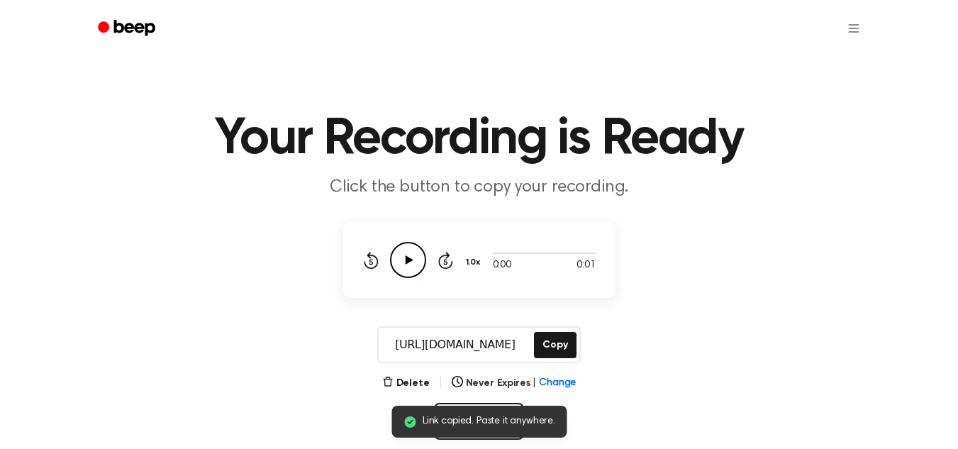
click at [406, 258] on icon at bounding box center [409, 259] width 8 height 9
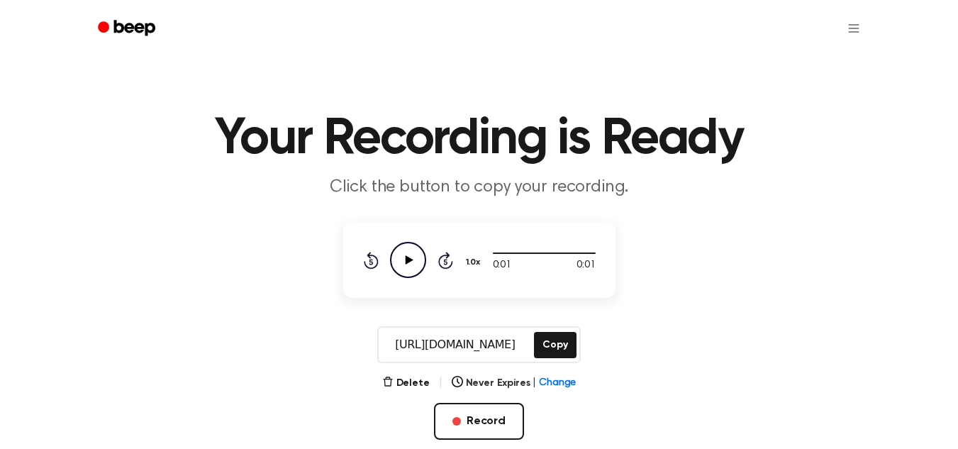
drag, startPoint x: 386, startPoint y: 346, endPoint x: 524, endPoint y: 350, distance: 138.3
click at [524, 350] on input "https://beep.audio/KiulWqv" at bounding box center [455, 345] width 152 height 34
click at [479, 420] on button "Record" at bounding box center [479, 421] width 90 height 37
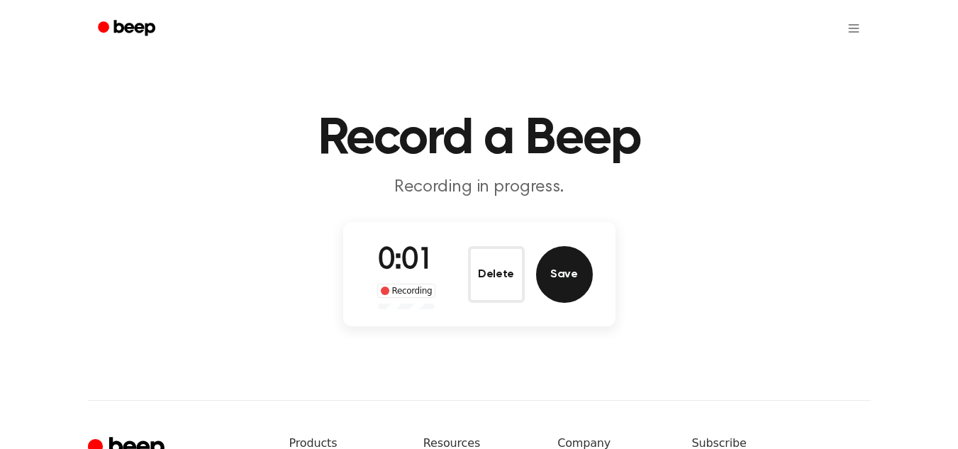
click at [564, 285] on button "Save" at bounding box center [564, 274] width 57 height 57
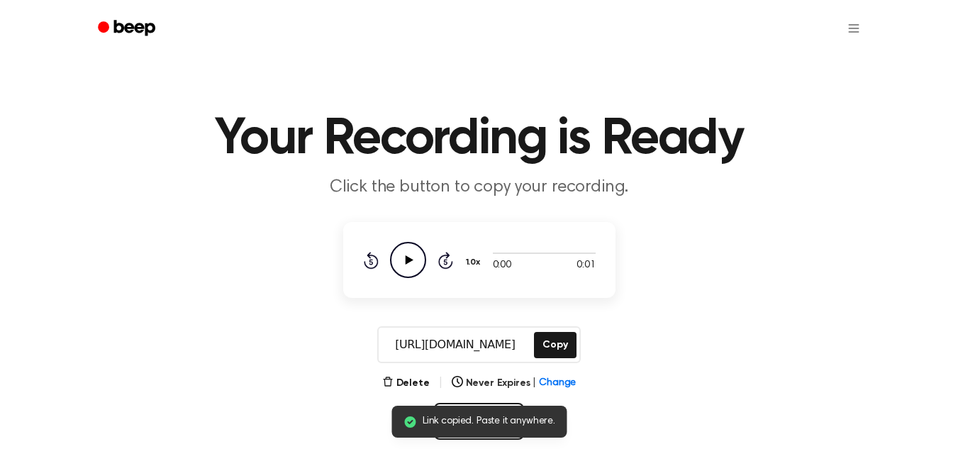
drag, startPoint x: 520, startPoint y: 351, endPoint x: 372, endPoint y: 354, distance: 148.9
click at [372, 354] on div "https://beep.audio/7rVNRp7 Copy" at bounding box center [479, 344] width 924 height 37
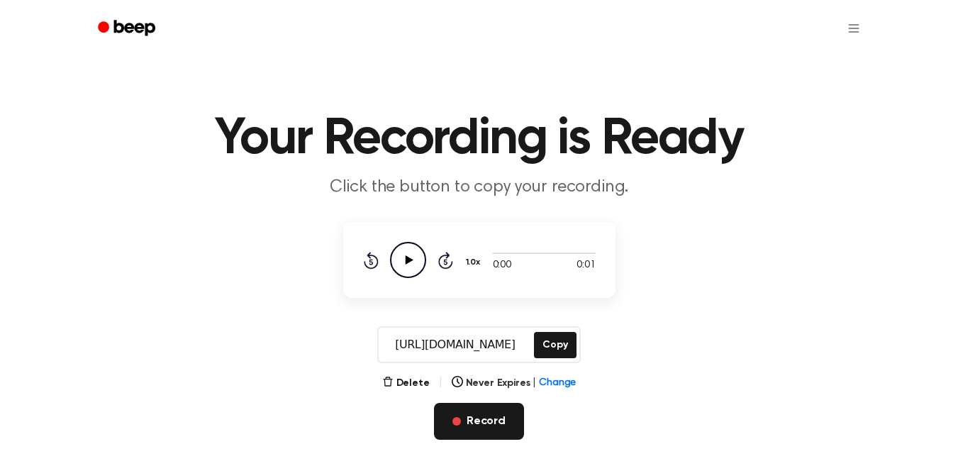
click at [488, 431] on button "Record" at bounding box center [479, 421] width 90 height 37
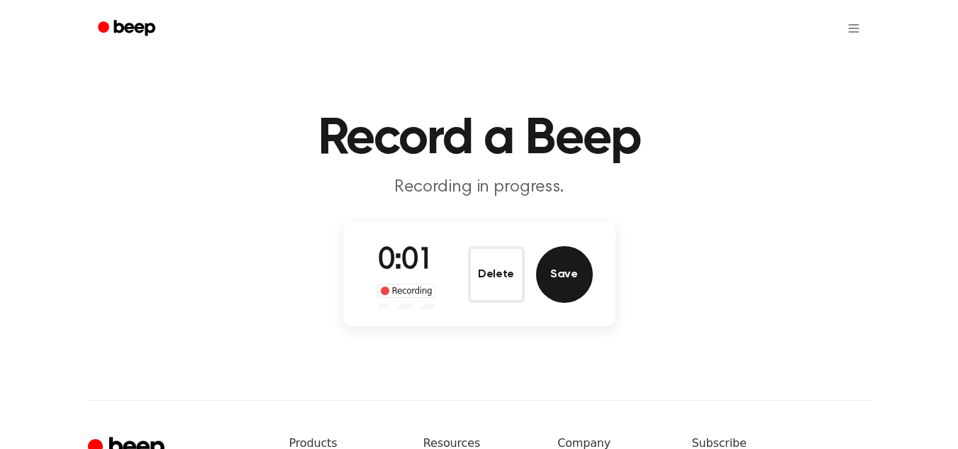
click at [558, 277] on button "Save" at bounding box center [564, 274] width 57 height 57
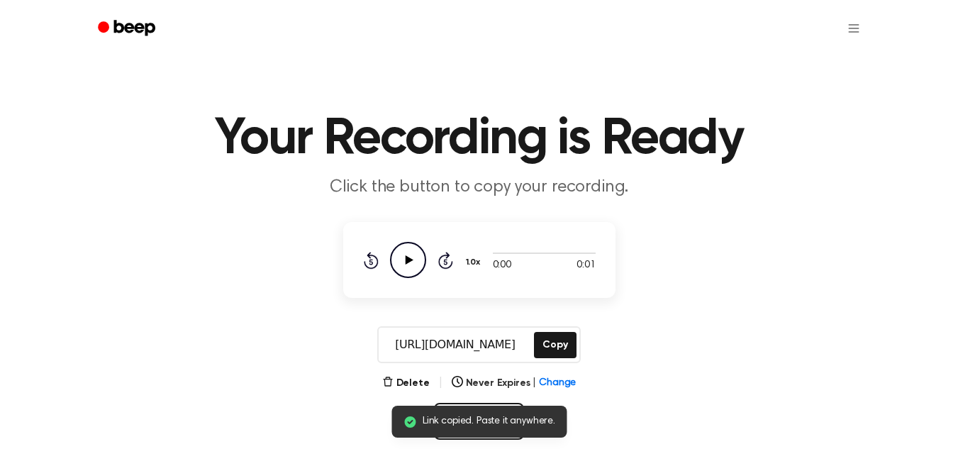
drag, startPoint x: 381, startPoint y: 342, endPoint x: 534, endPoint y: 350, distance: 153.3
click at [534, 350] on div "https://beep.audio/TSs0eBO Copy" at bounding box center [478, 344] width 203 height 37
